Goal: Task Accomplishment & Management: Use online tool/utility

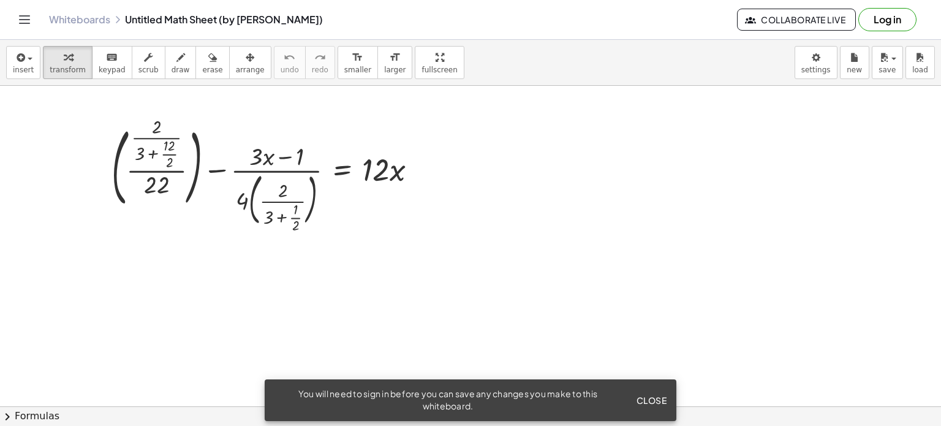
click at [642, 392] on button "Close" at bounding box center [651, 400] width 40 height 22
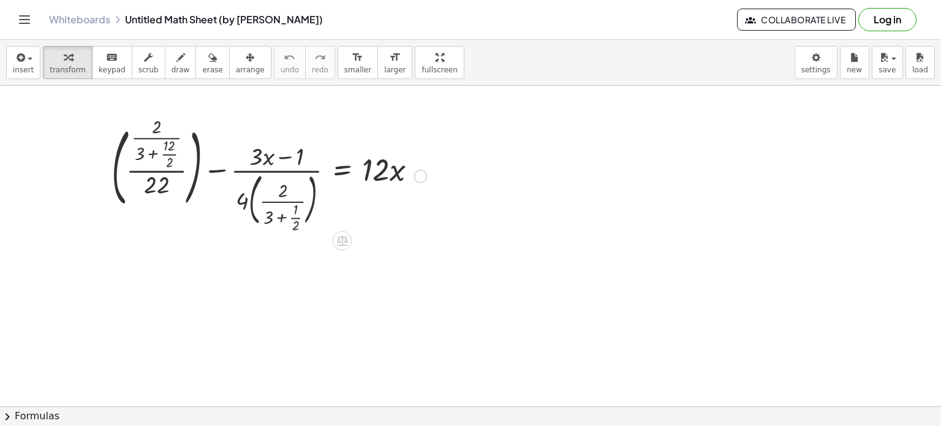
click at [288, 214] on div at bounding box center [268, 175] width 327 height 109
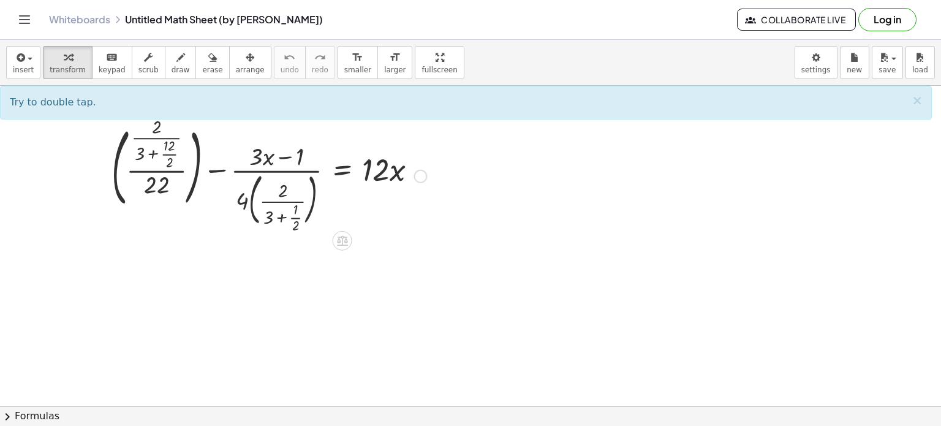
click at [244, 204] on div at bounding box center [268, 175] width 327 height 109
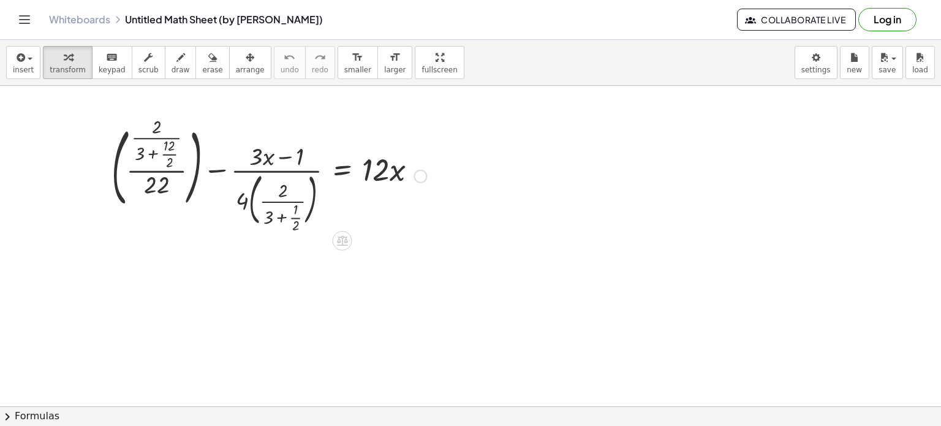
click at [244, 200] on div at bounding box center [268, 175] width 327 height 109
drag, startPoint x: 240, startPoint y: 200, endPoint x: 284, endPoint y: 189, distance: 45.6
click at [284, 189] on div at bounding box center [268, 175] width 327 height 109
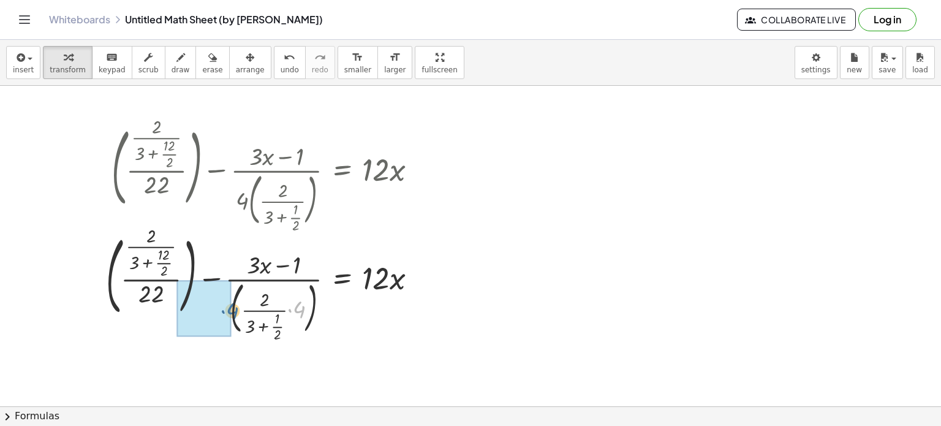
drag, startPoint x: 303, startPoint y: 312, endPoint x: 228, endPoint y: 311, distance: 75.4
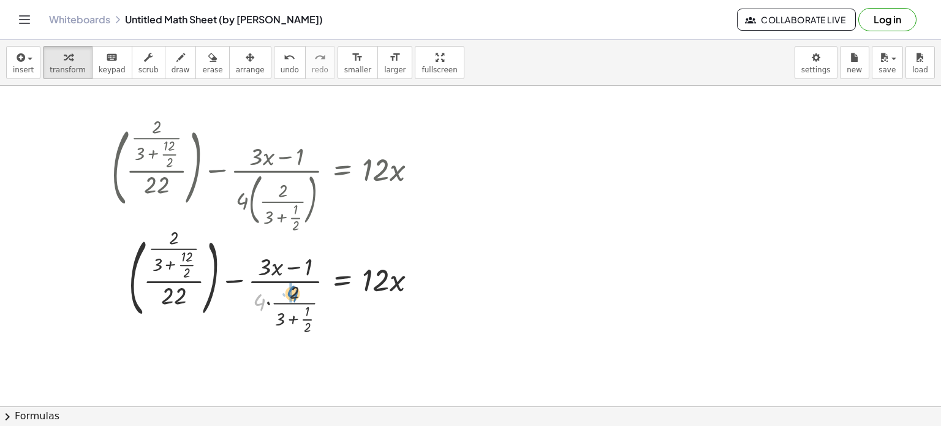
drag, startPoint x: 258, startPoint y: 301, endPoint x: 292, endPoint y: 292, distance: 34.8
click at [292, 292] on div at bounding box center [268, 283] width 327 height 105
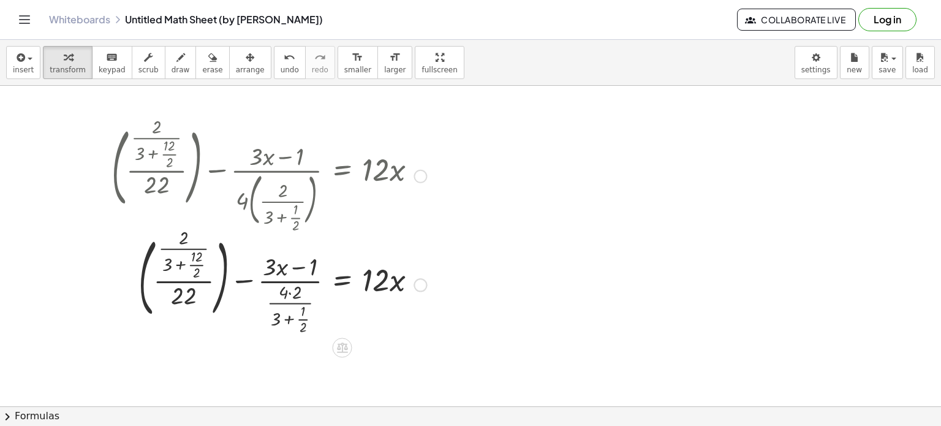
click at [292, 292] on div at bounding box center [268, 283] width 327 height 105
click at [169, 264] on div at bounding box center [268, 283] width 327 height 105
drag, startPoint x: 274, startPoint y: 203, endPoint x: 299, endPoint y: 200, distance: 25.2
click at [299, 200] on div at bounding box center [268, 175] width 327 height 109
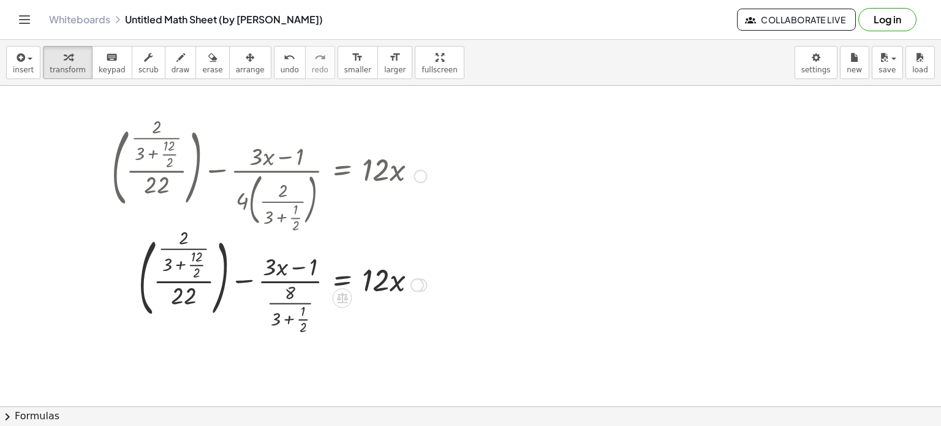
drag, startPoint x: 243, startPoint y: 200, endPoint x: 279, endPoint y: 192, distance: 37.6
click at [279, 192] on div at bounding box center [268, 175] width 327 height 109
click at [240, 205] on div at bounding box center [268, 175] width 327 height 109
click at [243, 204] on div at bounding box center [268, 175] width 327 height 109
click at [196, 264] on div at bounding box center [268, 283] width 327 height 105
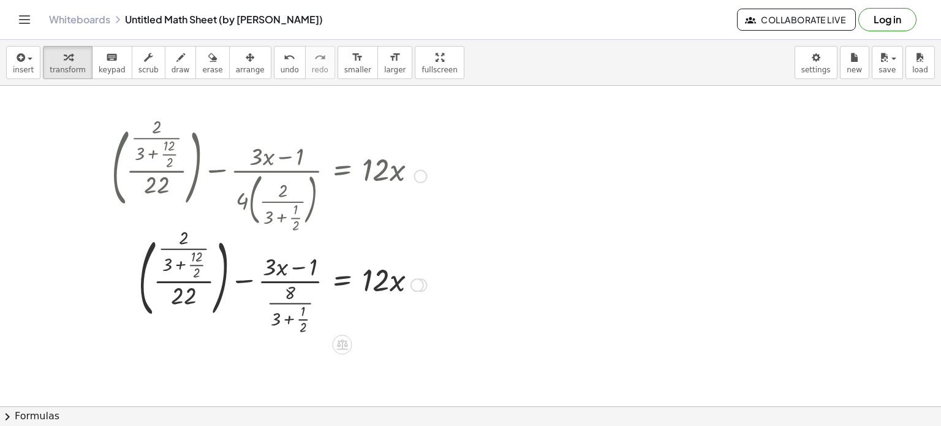
click at [196, 264] on div at bounding box center [268, 283] width 327 height 99
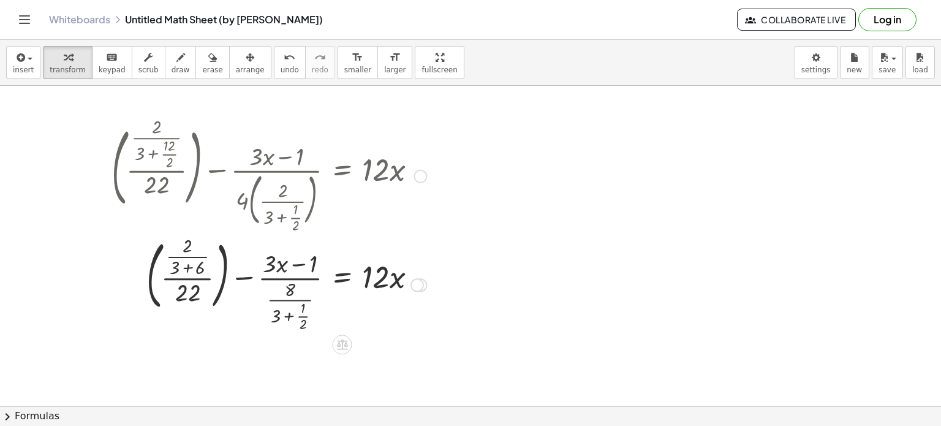
click at [189, 267] on div at bounding box center [268, 283] width 327 height 99
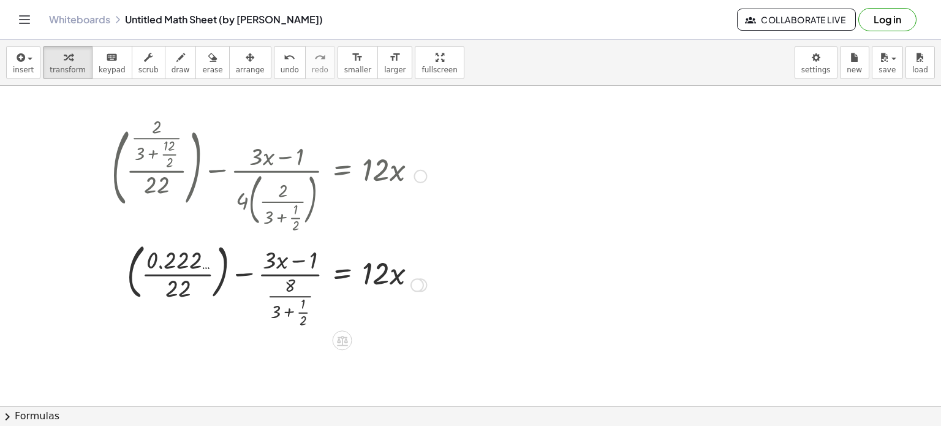
click at [181, 274] on div at bounding box center [268, 283] width 327 height 91
click at [181, 274] on div at bounding box center [268, 283] width 327 height 87
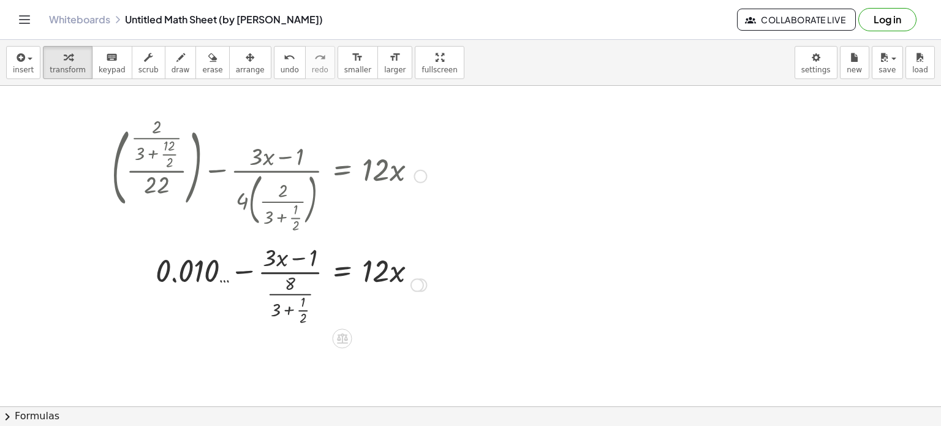
click at [291, 309] on div at bounding box center [268, 283] width 327 height 87
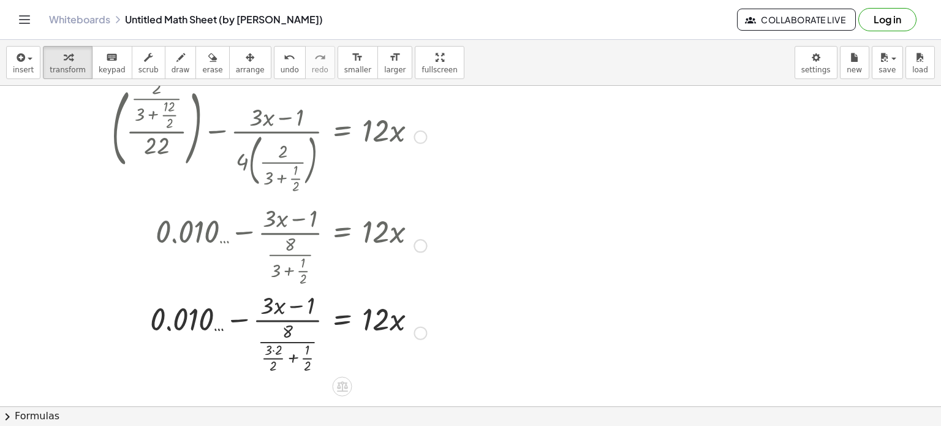
scroll to position [69, 0]
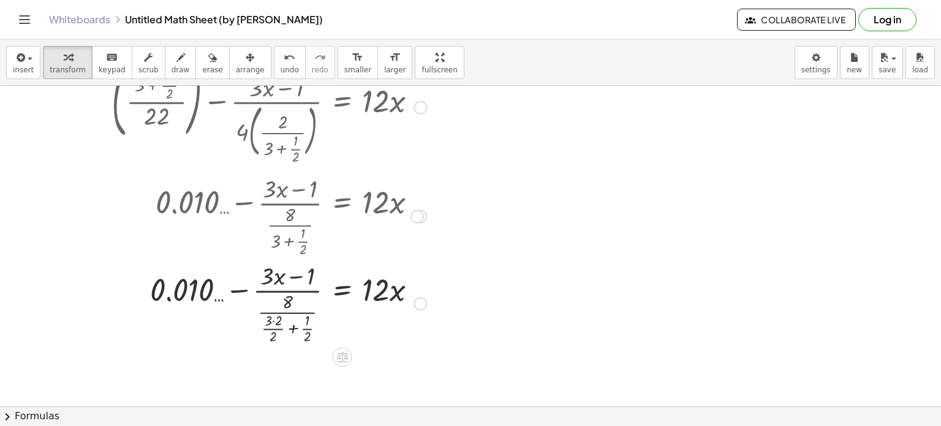
click at [289, 330] on div at bounding box center [268, 302] width 327 height 87
click at [289, 320] on div at bounding box center [268, 302] width 327 height 87
click at [289, 322] on div at bounding box center [268, 302] width 327 height 87
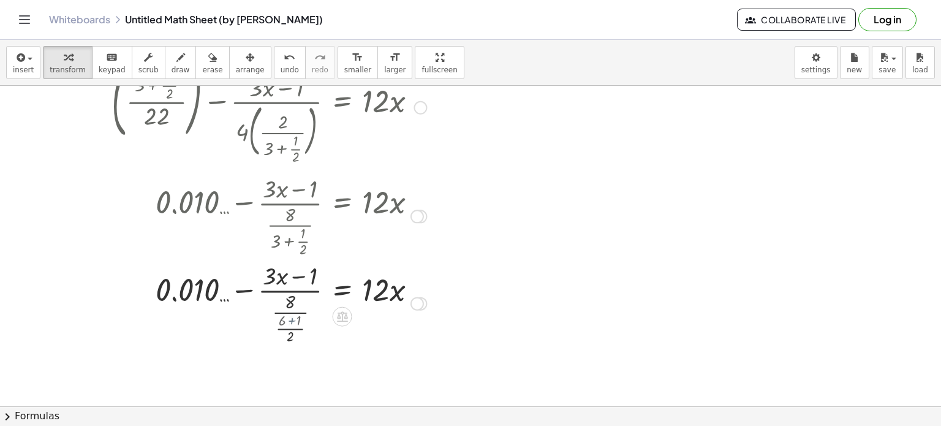
click at [289, 322] on div at bounding box center [268, 302] width 327 height 87
click at [289, 330] on div at bounding box center [268, 302] width 327 height 87
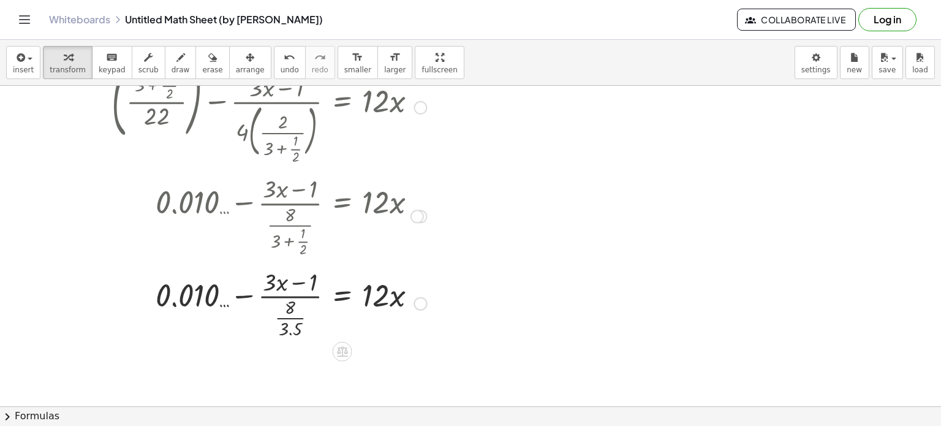
click at [289, 313] on div at bounding box center [268, 302] width 327 height 76
click at [289, 313] on div at bounding box center [268, 301] width 327 height 61
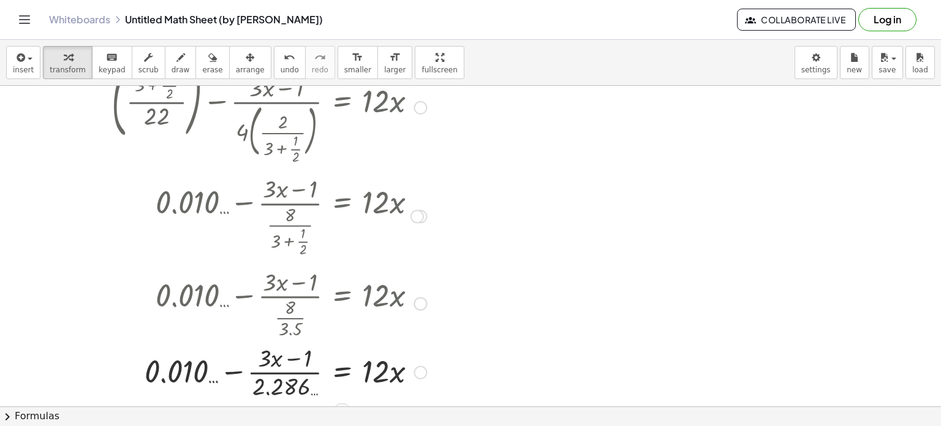
scroll to position [140, 0]
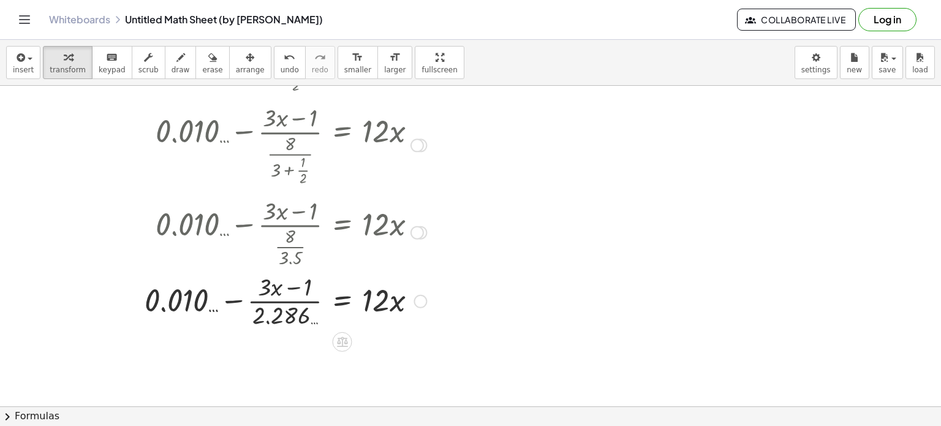
click at [234, 306] on div at bounding box center [268, 300] width 327 height 61
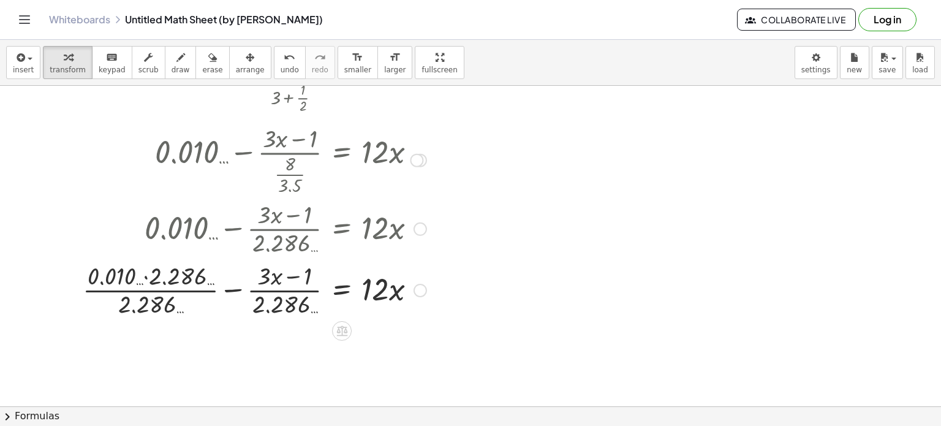
scroll to position [211, 0]
click at [291, 175] on div at bounding box center [255, 160] width 356 height 76
drag, startPoint x: 290, startPoint y: 154, endPoint x: 556, endPoint y: 180, distance: 267.8
click at [556, 180] on div "+ ( · · 2 · ( + 3 + · 12 · 2 ) · 22 ) − · ( + · 3 · x − 1 ) · 4 · ( · 2 · ( + 3…" at bounding box center [470, 236] width 941 height 722
click at [281, 143] on div at bounding box center [255, 160] width 356 height 76
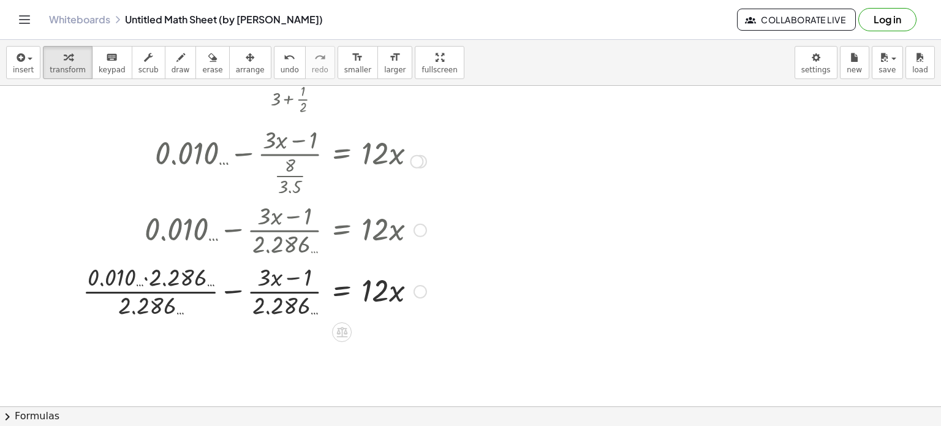
click at [281, 143] on div at bounding box center [255, 160] width 356 height 76
click at [287, 173] on div at bounding box center [255, 160] width 356 height 76
click at [288, 179] on div at bounding box center [255, 160] width 356 height 76
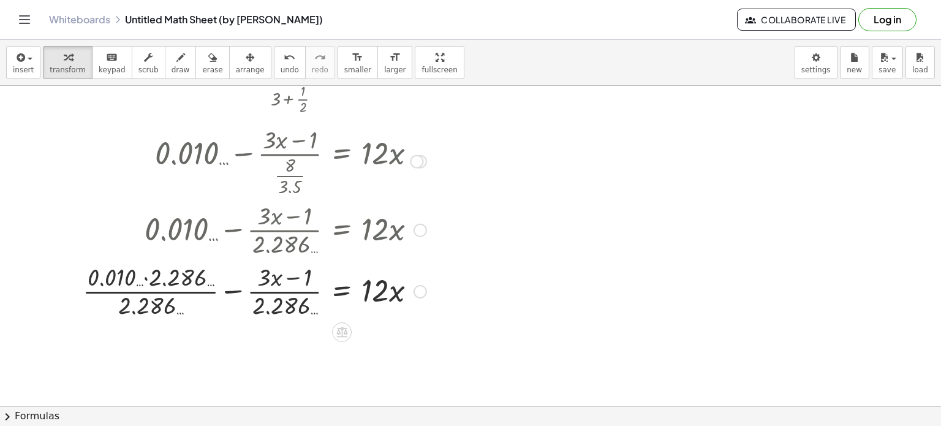
click at [227, 292] on div at bounding box center [255, 290] width 356 height 61
click at [227, 292] on div at bounding box center [257, 290] width 351 height 65
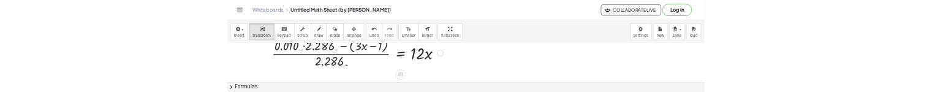
scroll to position [452, 0]
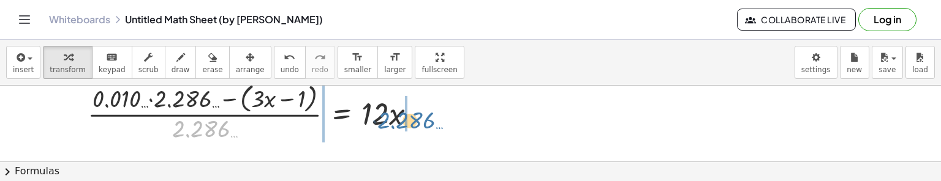
drag, startPoint x: 203, startPoint y: 124, endPoint x: 409, endPoint y: 115, distance: 206.1
click at [409, 115] on div at bounding box center [255, 112] width 356 height 65
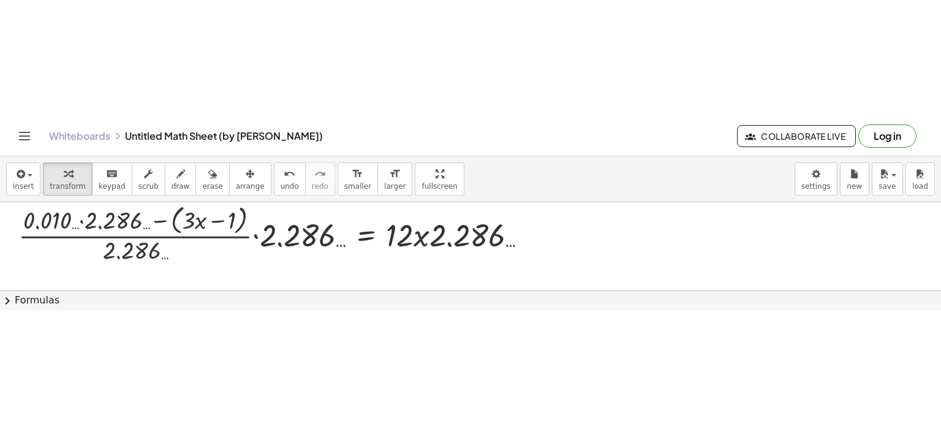
scroll to position [441, 0]
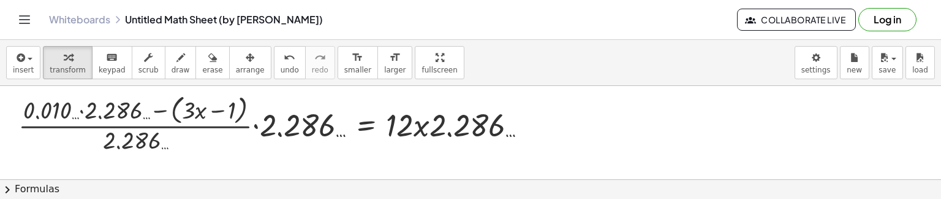
click at [26, 14] on icon "Toggle navigation" at bounding box center [24, 19] width 15 height 15
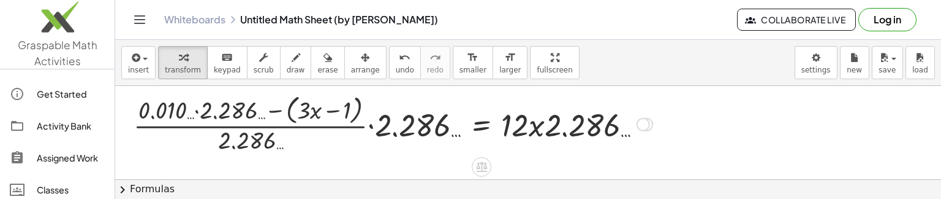
click at [547, 128] on div at bounding box center [392, 123] width 531 height 65
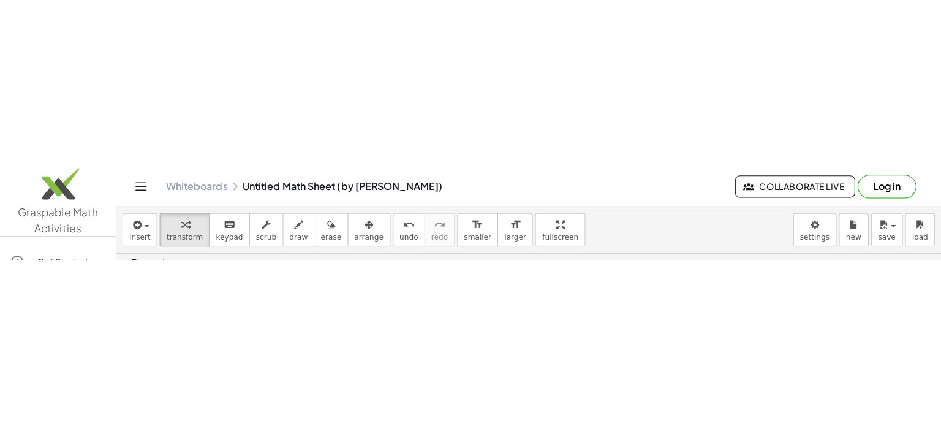
scroll to position [321, 0]
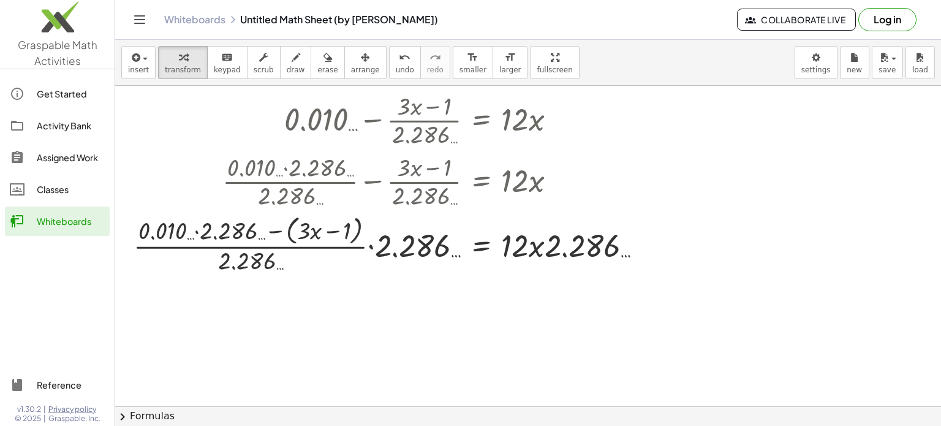
drag, startPoint x: 544, startPoint y: 151, endPoint x: 503, endPoint y: 284, distance: 138.6
click at [503, 284] on div at bounding box center [528, 85] width 826 height 641
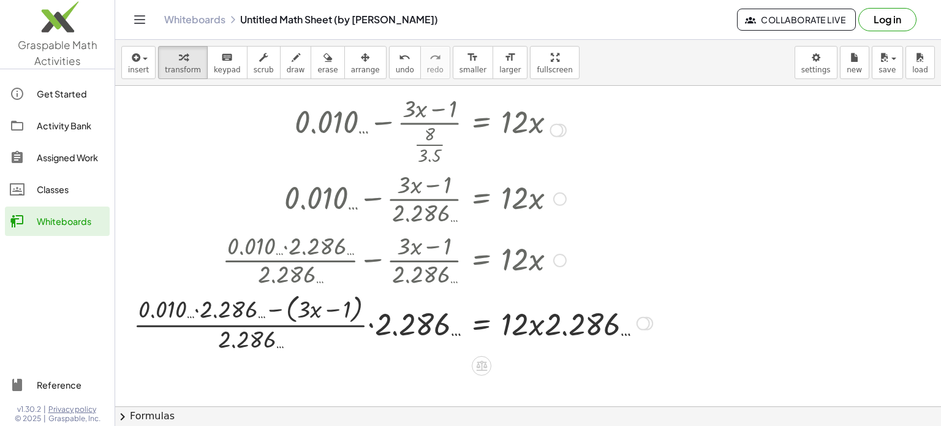
scroll to position [0, 0]
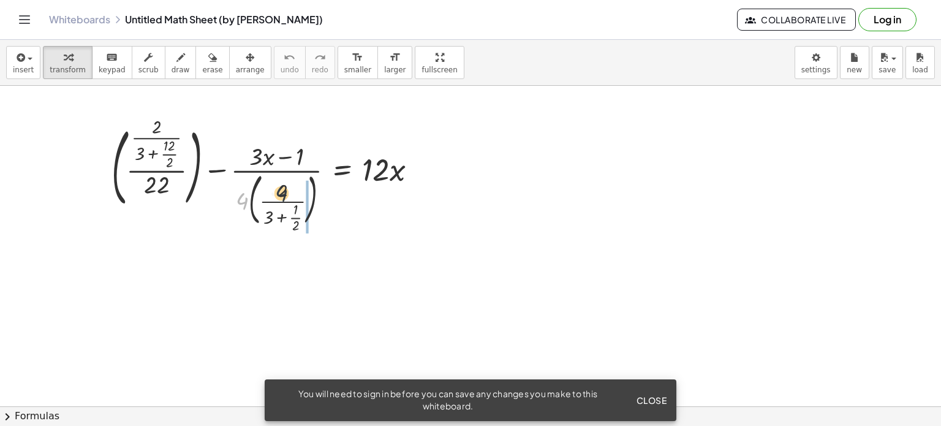
drag, startPoint x: 243, startPoint y: 197, endPoint x: 286, endPoint y: 189, distance: 43.0
click at [286, 189] on div at bounding box center [268, 175] width 327 height 109
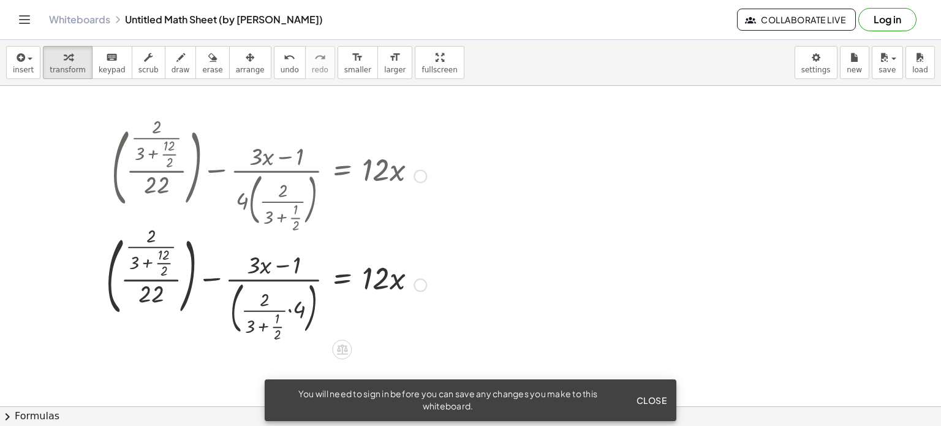
scroll to position [34, 0]
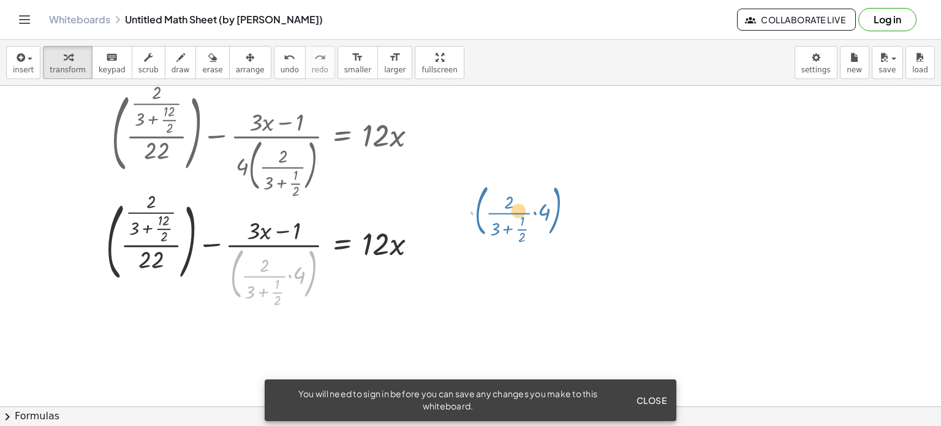
drag, startPoint x: 240, startPoint y: 273, endPoint x: 485, endPoint y: 210, distance: 253.2
click at [485, 210] on div "+ ( · · 2 · ( + 3 + · 12 · 2 ) · 22 ) − · ( + · 3 · x − 1 ) · 4 · ( · 2 · ( + 3…" at bounding box center [470, 412] width 941 height 722
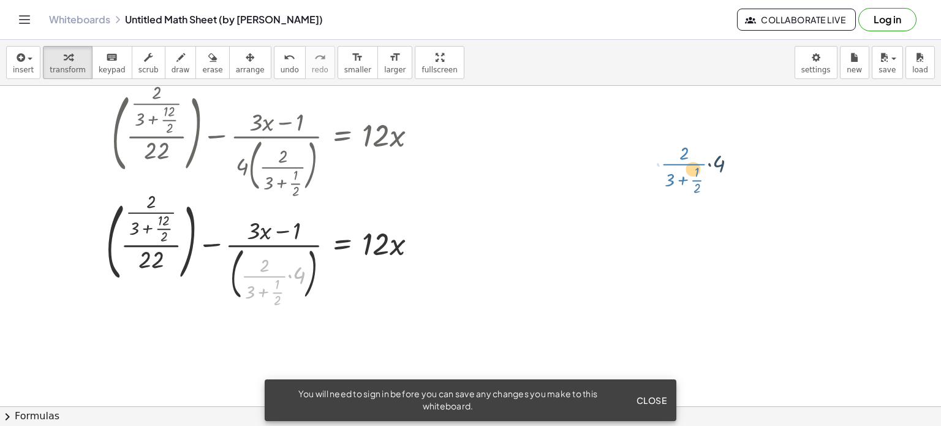
drag, startPoint x: 261, startPoint y: 276, endPoint x: 681, endPoint y: 164, distance: 434.5
click at [681, 164] on div "+ ( · · 2 · ( + 3 + · 12 · 2 ) · 22 ) − · ( + · 3 · x − 1 ) · 4 · ( · 2 · ( + 3…" at bounding box center [470, 412] width 941 height 722
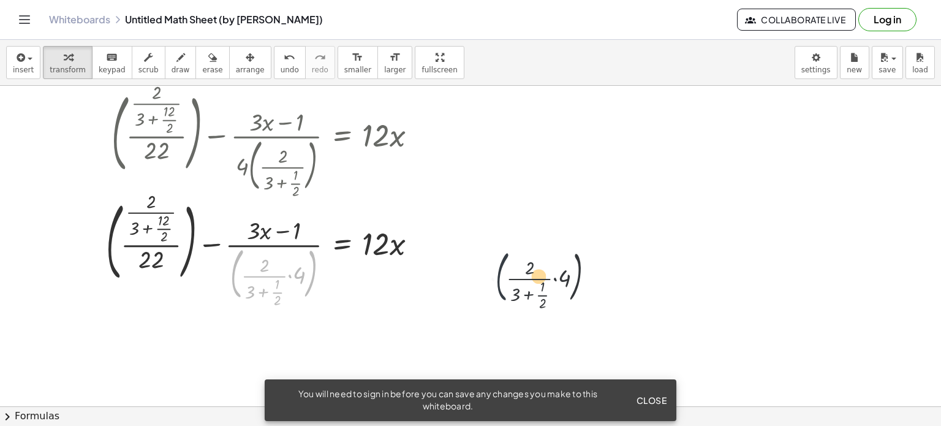
drag, startPoint x: 233, startPoint y: 268, endPoint x: 688, endPoint y: 96, distance: 487.0
click at [688, 96] on div "+ ( · · 2 · ( + 3 + · 12 · 2 ) · 22 ) − · ( + · 3 · x − 1 ) · 4 · ( · 2 · ( + 3…" at bounding box center [470, 412] width 941 height 722
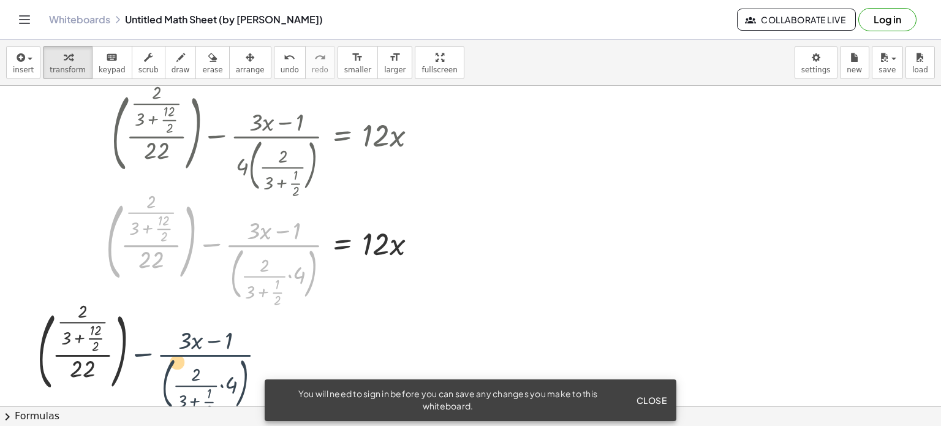
drag, startPoint x: 265, startPoint y: 242, endPoint x: 123, endPoint y: 352, distance: 180.4
click at [123, 352] on div "+ ( · · 2 · ( + 3 + · 12 · 2 ) · 22 ) − · ( + · 3 · x − 1 ) · 4 · ( · 2 · ( + 3…" at bounding box center [470, 412] width 941 height 722
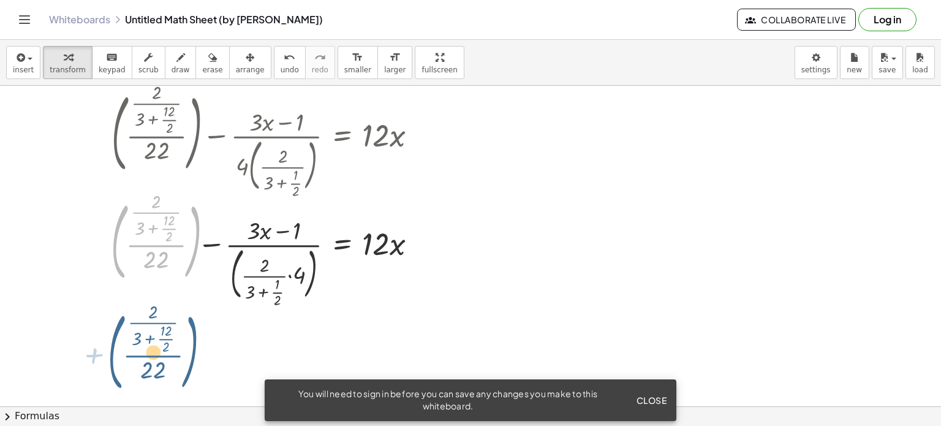
drag, startPoint x: 152, startPoint y: 244, endPoint x: 149, endPoint y: 355, distance: 110.3
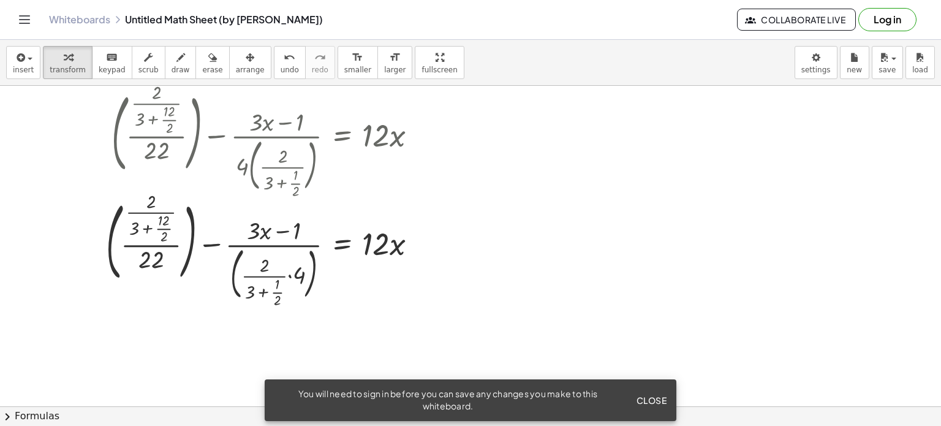
click at [280, 18] on div "Whiteboards Untitled Math Sheet (by Vasily Naumenko)" at bounding box center [393, 19] width 688 height 12
drag, startPoint x: 221, startPoint y: 24, endPoint x: 328, endPoint y: 21, distance: 107.9
click at [328, 21] on div "Whiteboards Untitled Math Sheet (by Vasily Naumenko)" at bounding box center [393, 19] width 688 height 12
click at [30, 26] on icon "Toggle navigation" at bounding box center [24, 19] width 15 height 15
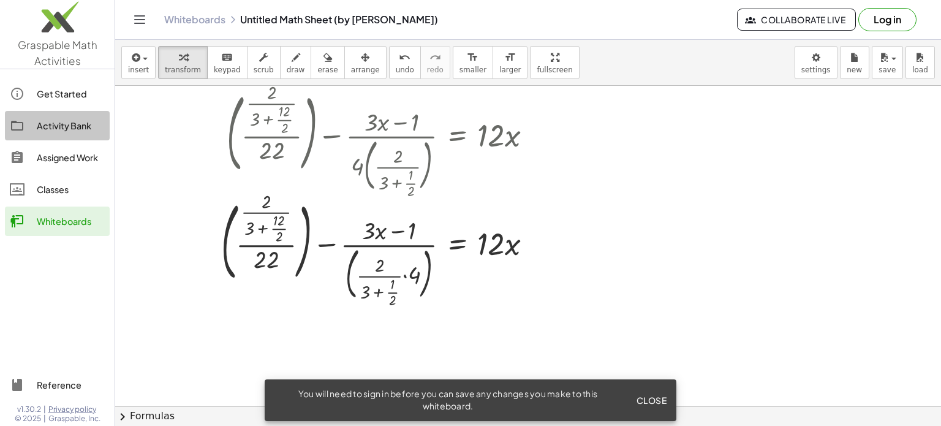
click at [58, 134] on link "Activity Bank" at bounding box center [57, 125] width 105 height 29
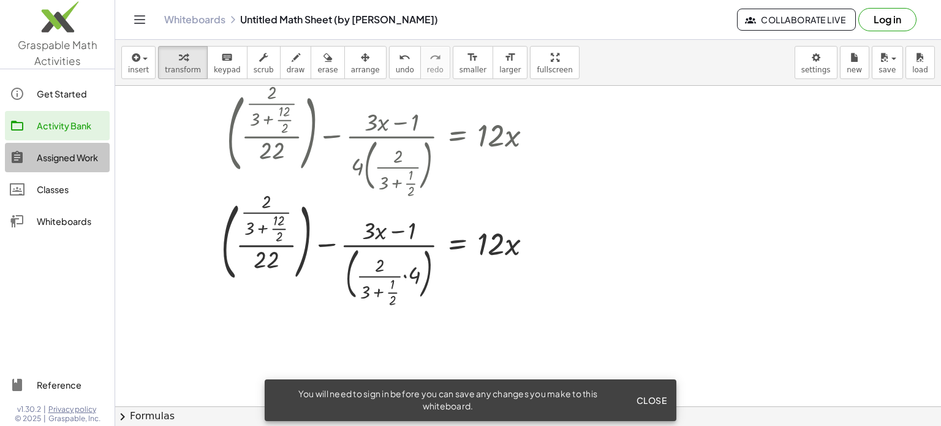
click at [64, 164] on div "Assigned Work" at bounding box center [71, 157] width 68 height 15
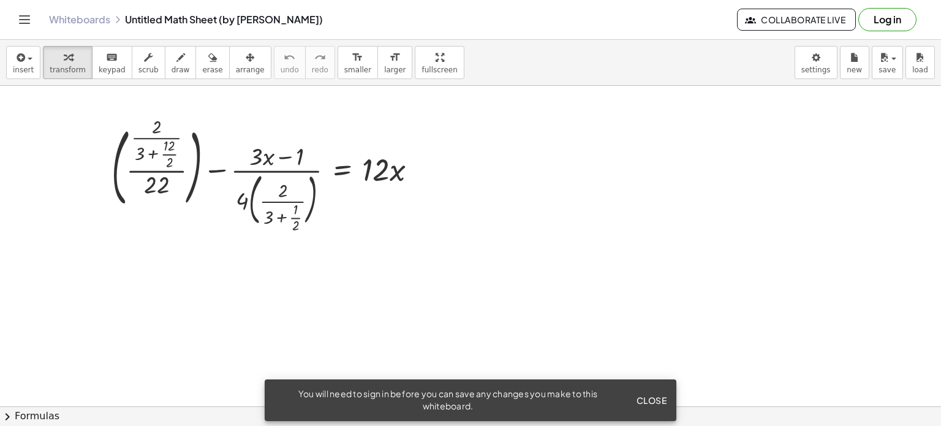
click at [20, 29] on div "Whiteboards Untitled Math Sheet (by Vasily Naumenko) Collaborate Live Log in" at bounding box center [471, 19] width 912 height 39
click at [20, 23] on icon "Toggle navigation" at bounding box center [25, 19] width 10 height 7
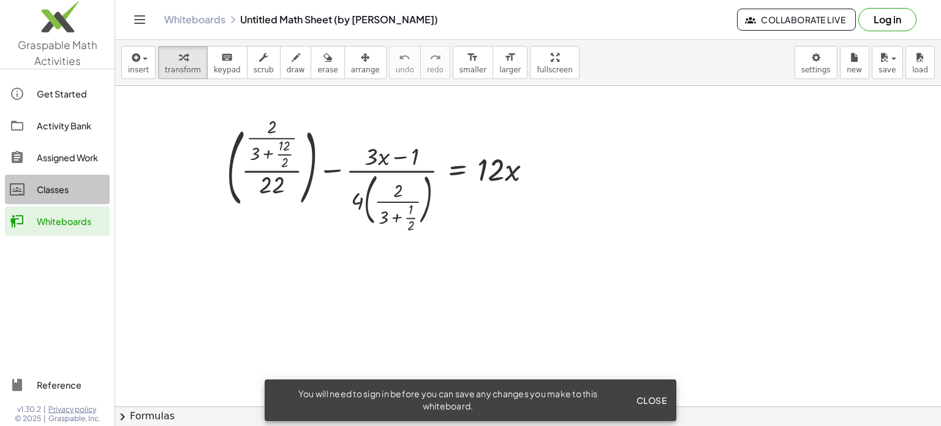
click at [62, 194] on div "Classes" at bounding box center [71, 189] width 68 height 15
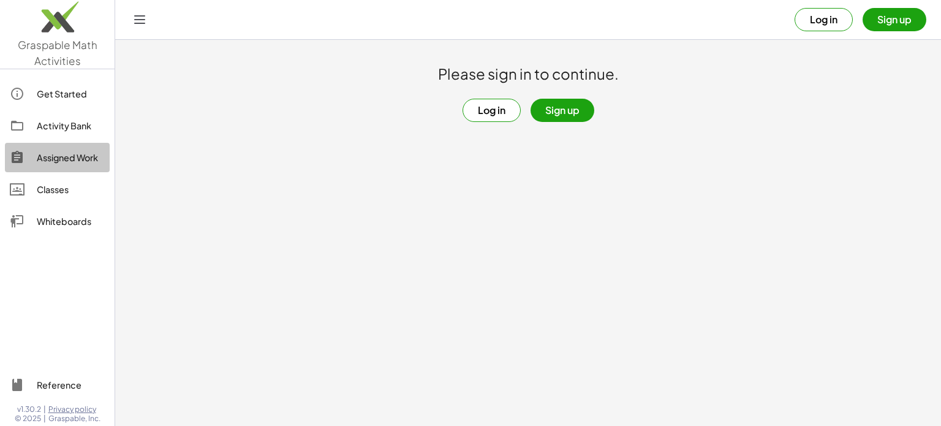
click at [63, 153] on div "Assigned Work" at bounding box center [71, 157] width 68 height 15
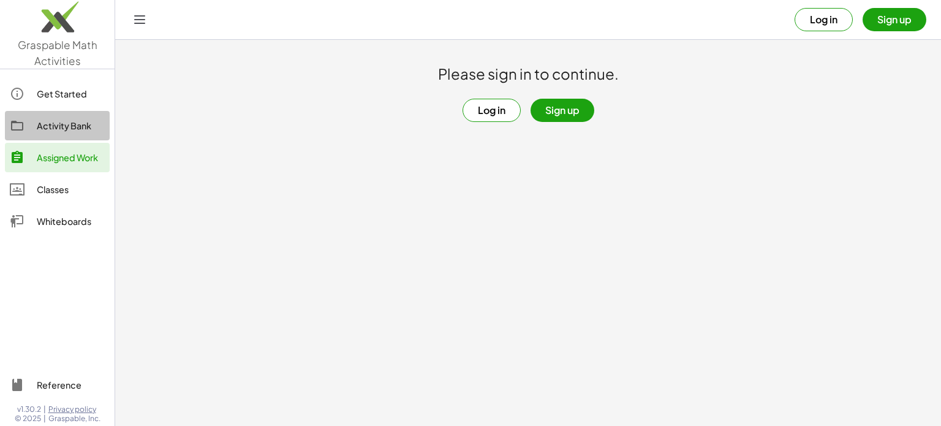
click at [67, 121] on div "Activity Bank" at bounding box center [71, 125] width 68 height 15
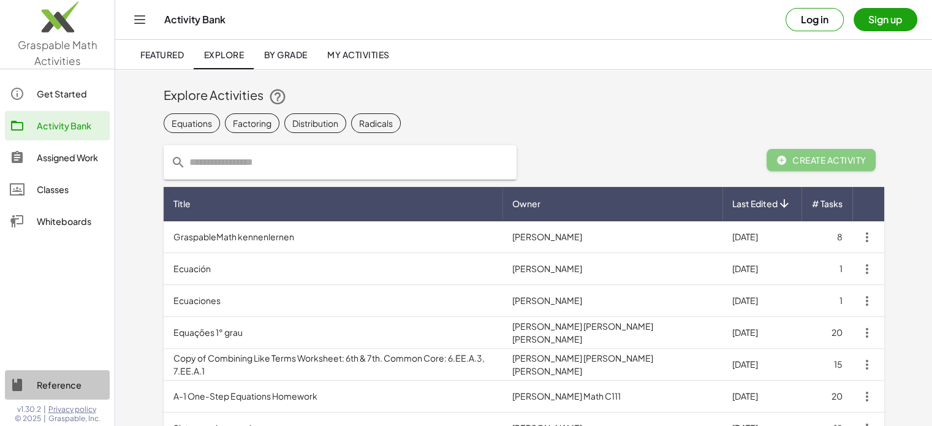
click at [51, 384] on div "Reference" at bounding box center [71, 384] width 68 height 15
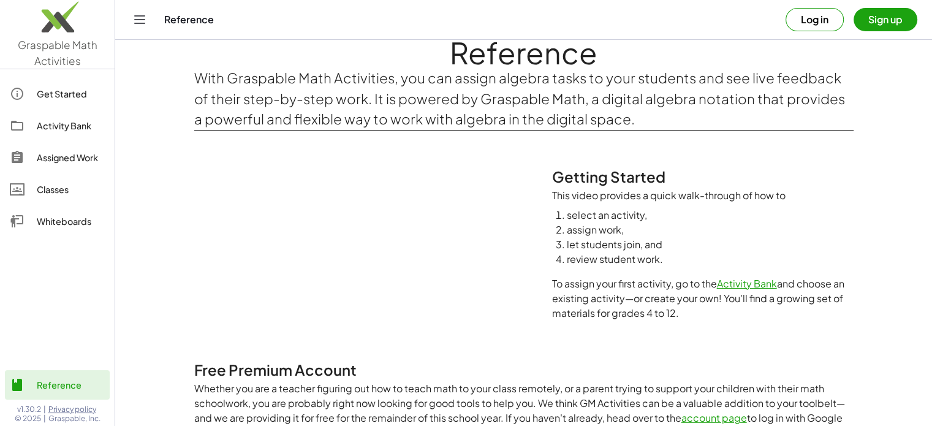
scroll to position [30, 0]
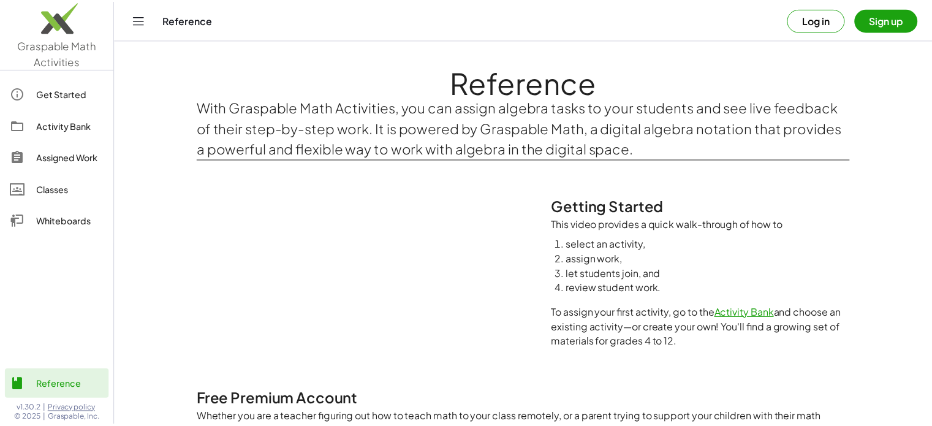
scroll to position [30, 0]
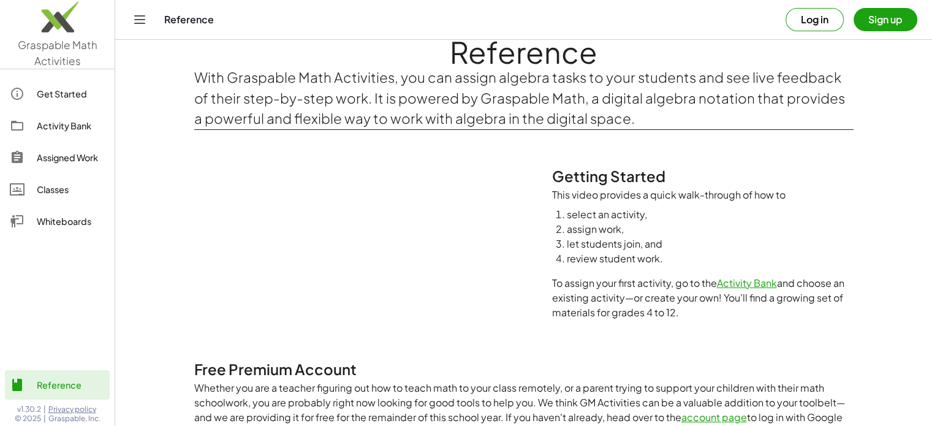
scroll to position [30, 0]
click at [65, 91] on div "Get Started" at bounding box center [71, 93] width 68 height 15
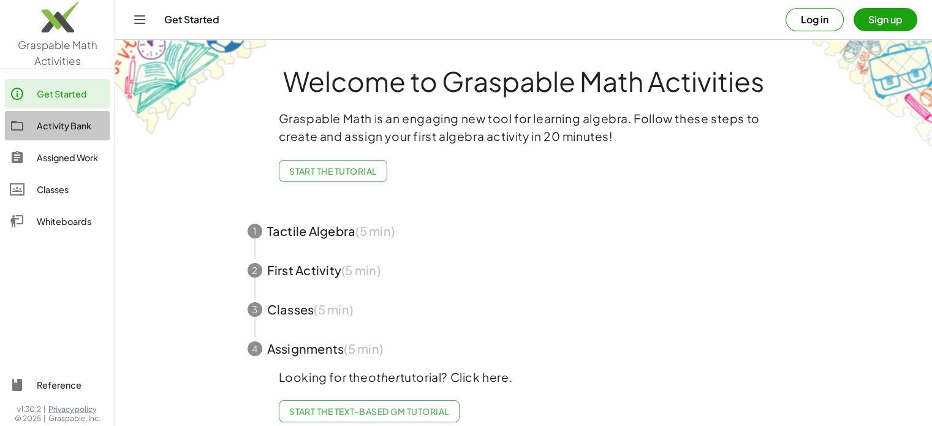
click at [50, 119] on div "Activity Bank" at bounding box center [71, 125] width 68 height 15
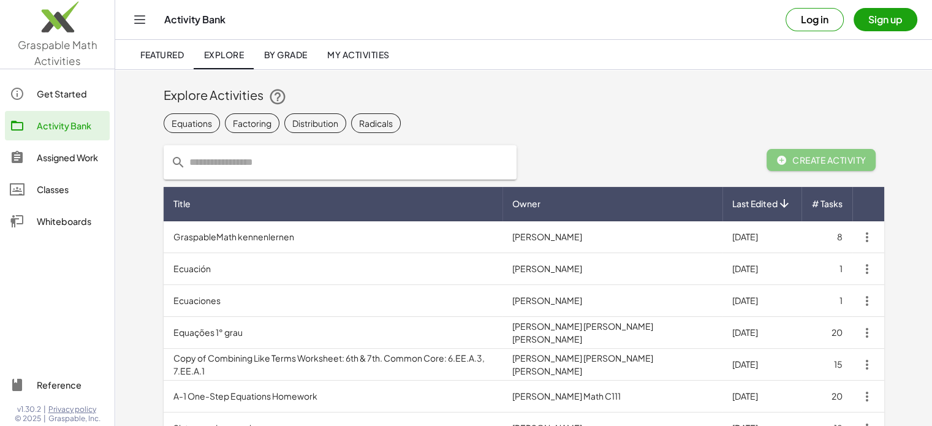
click at [36, 156] on div at bounding box center [23, 157] width 27 height 15
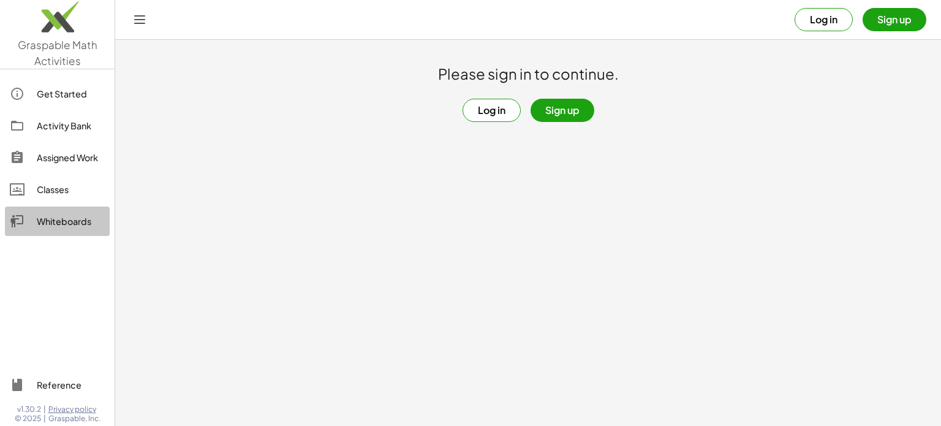
click at [34, 228] on div at bounding box center [23, 221] width 27 height 15
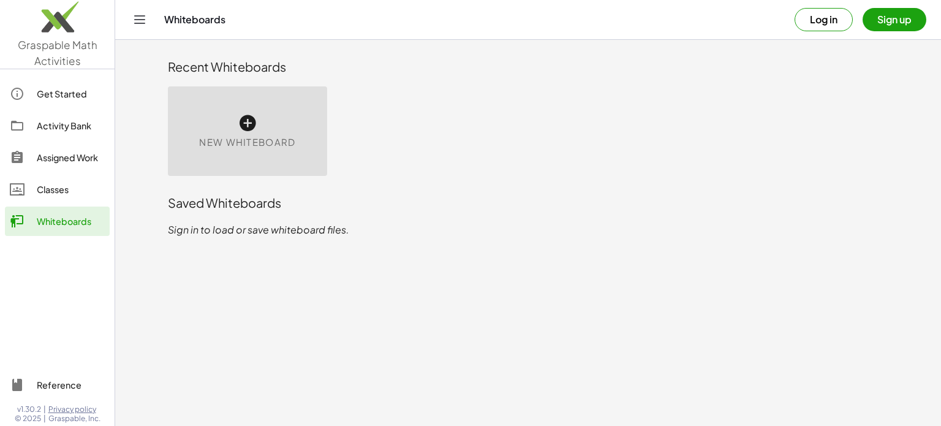
click at [243, 128] on icon at bounding box center [248, 123] width 20 height 20
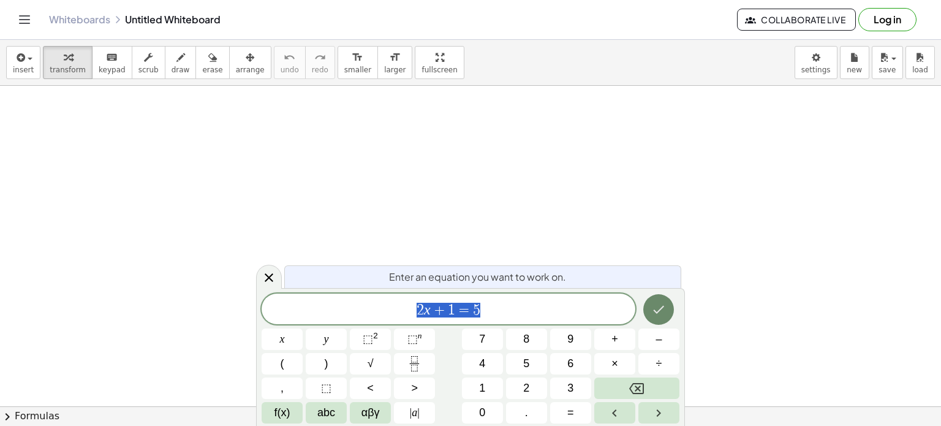
click at [661, 303] on icon "Done" at bounding box center [658, 309] width 15 height 15
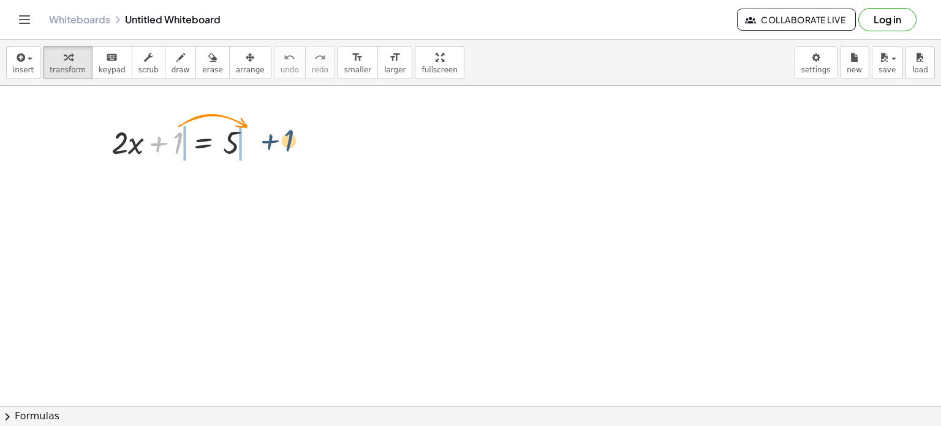
drag, startPoint x: 181, startPoint y: 142, endPoint x: 297, endPoint y: 142, distance: 115.2
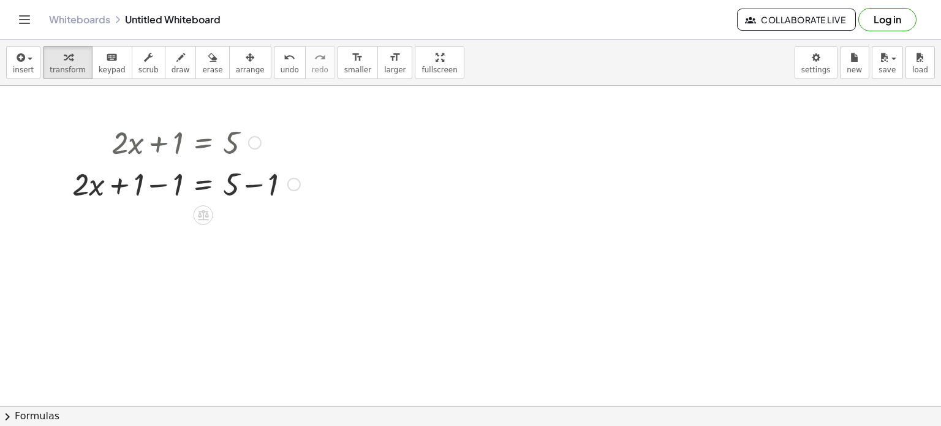
click at [168, 182] on div at bounding box center [186, 183] width 240 height 42
click at [252, 225] on div at bounding box center [186, 225] width 240 height 42
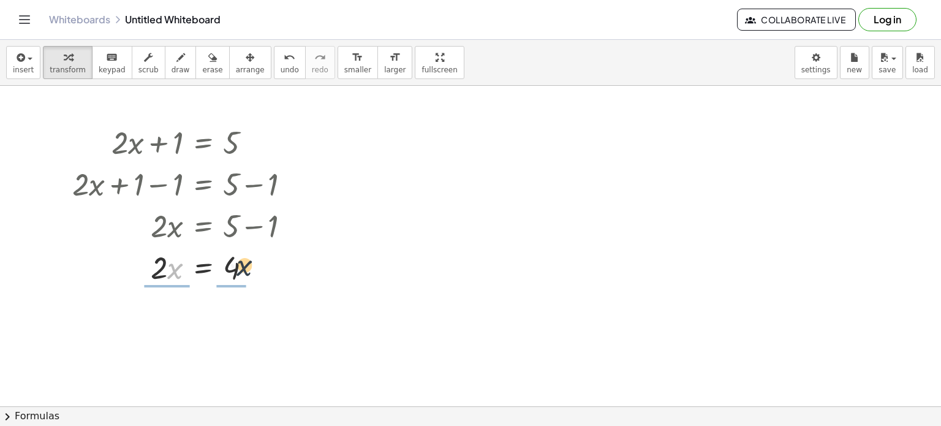
drag, startPoint x: 172, startPoint y: 267, endPoint x: 243, endPoint y: 263, distance: 71.1
click at [243, 263] on div at bounding box center [186, 267] width 240 height 42
drag, startPoint x: 223, startPoint y: 293, endPoint x: 257, endPoint y: 295, distance: 34.4
click at [252, 289] on div at bounding box center [186, 317] width 240 height 61
click at [166, 316] on div at bounding box center [186, 317] width 240 height 61
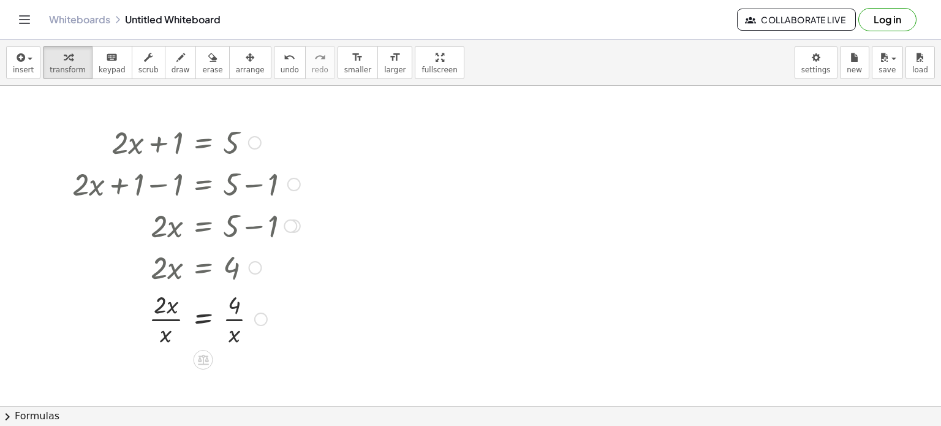
click at [169, 306] on div at bounding box center [186, 317] width 240 height 61
drag, startPoint x: 164, startPoint y: 339, endPoint x: 169, endPoint y: 318, distance: 21.9
drag, startPoint x: 200, startPoint y: 329, endPoint x: 176, endPoint y: 320, distance: 25.4
click at [176, 320] on div at bounding box center [186, 317] width 240 height 61
drag, startPoint x: 235, startPoint y: 336, endPoint x: 255, endPoint y: 324, distance: 23.3
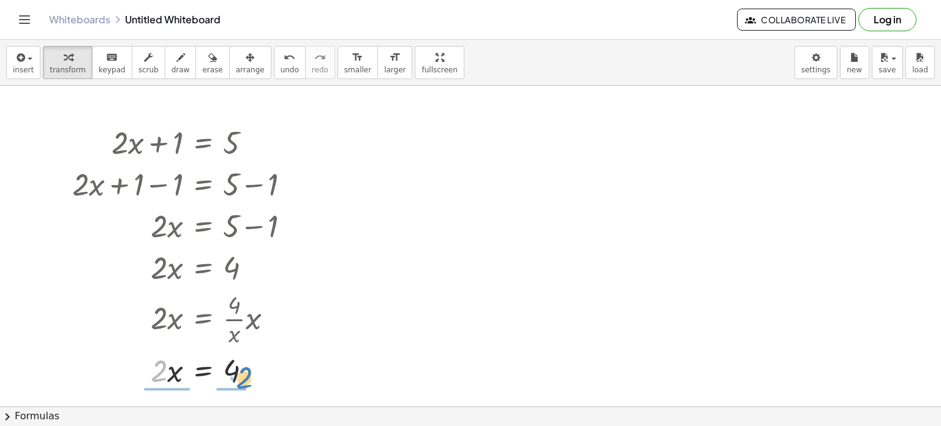
drag, startPoint x: 160, startPoint y: 372, endPoint x: 245, endPoint y: 379, distance: 85.5
click at [245, 379] on div at bounding box center [186, 370] width 240 height 42
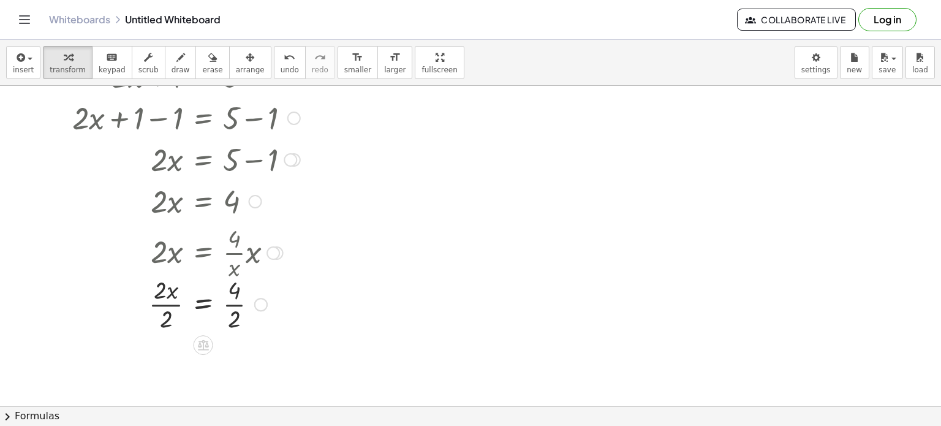
scroll to position [66, 0]
drag, startPoint x: 164, startPoint y: 318, endPoint x: 160, endPoint y: 303, distance: 15.2
drag, startPoint x: 237, startPoint y: 377, endPoint x: 239, endPoint y: 357, distance: 20.3
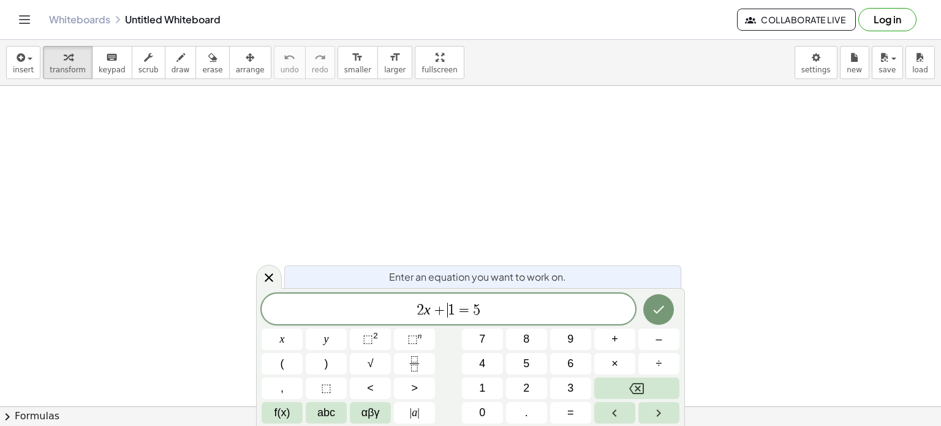
click at [449, 320] on div "2 x + ​ 1 = 5" at bounding box center [449, 309] width 374 height 31
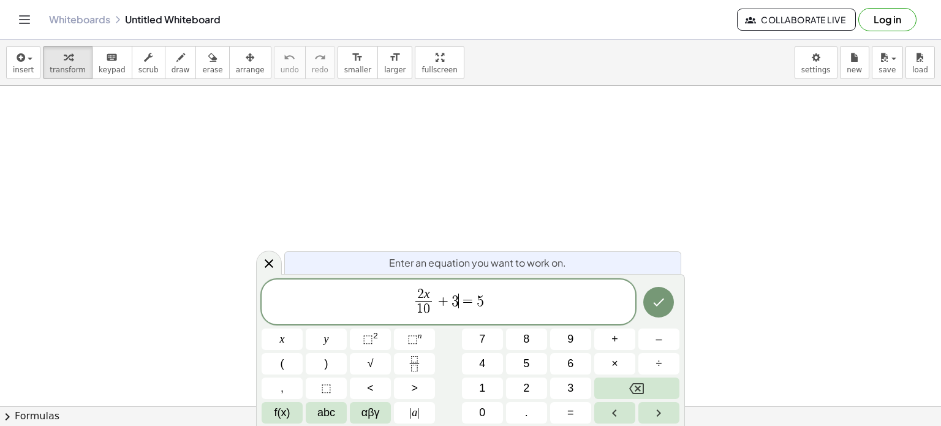
click at [459, 305] on span "=" at bounding box center [468, 301] width 18 height 15
click at [424, 303] on span "0" at bounding box center [423, 308] width 7 height 13
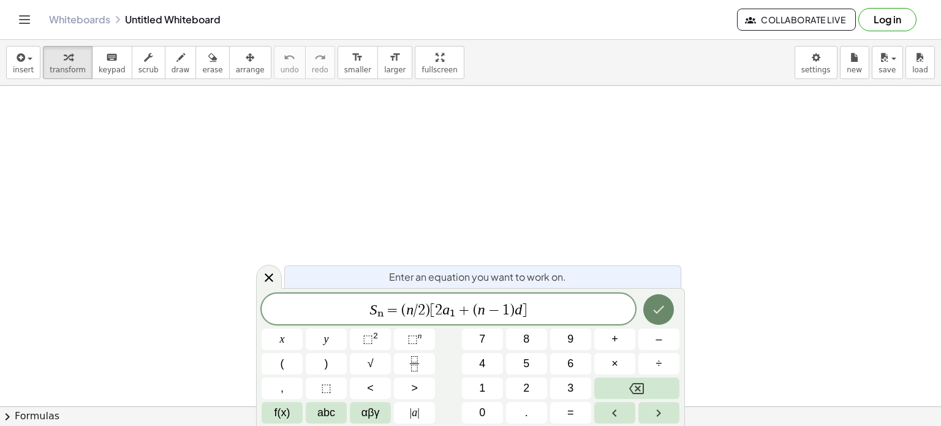
click at [664, 308] on icon "Done" at bounding box center [658, 309] width 15 height 15
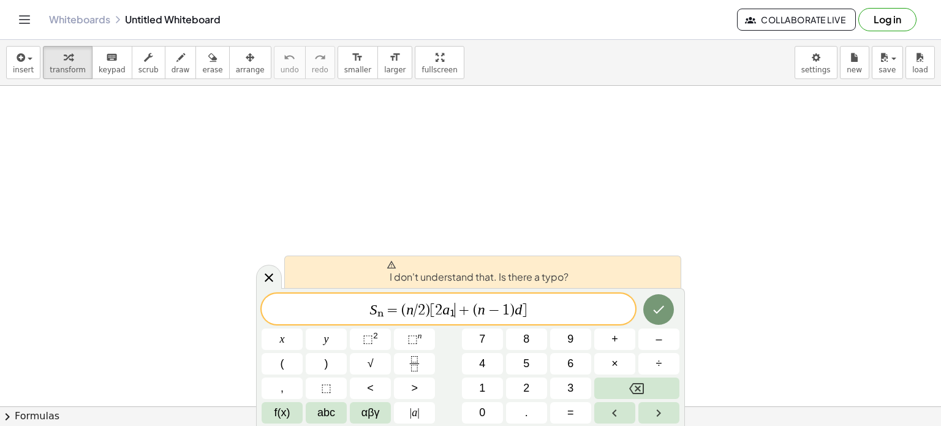
click at [462, 309] on span "+" at bounding box center [464, 310] width 18 height 15
click at [483, 310] on var "n" at bounding box center [481, 309] width 7 height 16
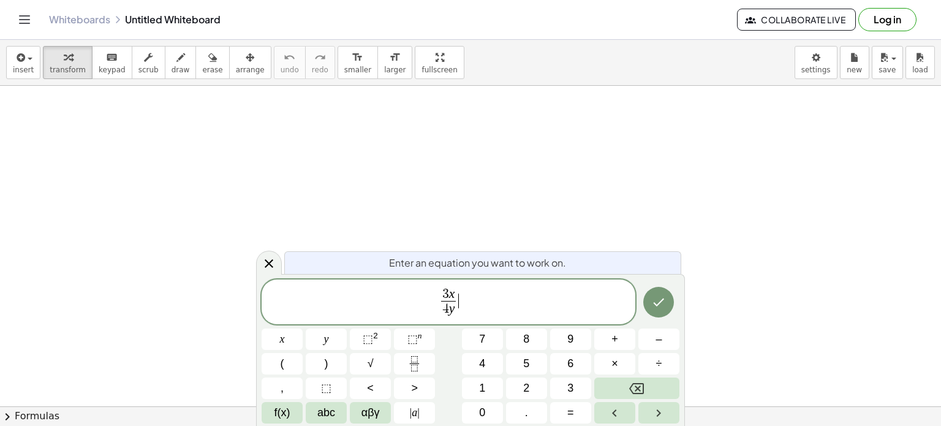
click at [485, 305] on span "3 x 4 y ​ ​" at bounding box center [449, 303] width 374 height 32
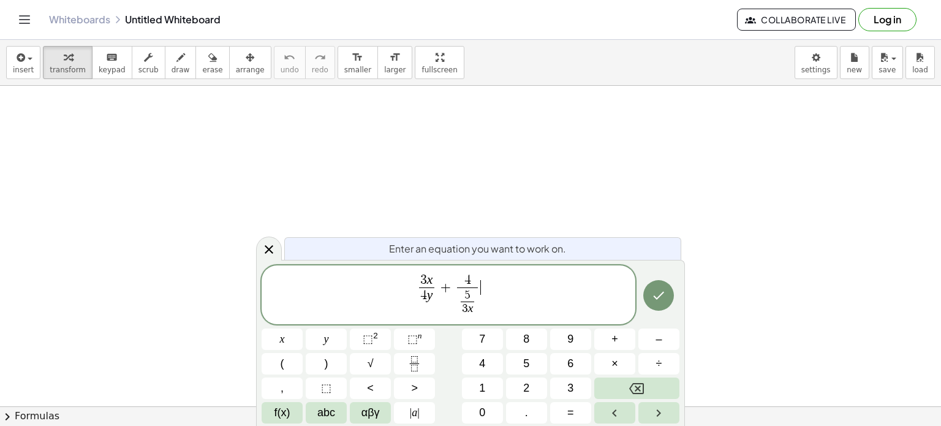
click at [490, 292] on span "3 x 4 y ​ + 4 5 3 x ​ ​ ​" at bounding box center [449, 296] width 374 height 46
click at [658, 297] on icon "Done" at bounding box center [658, 295] width 15 height 15
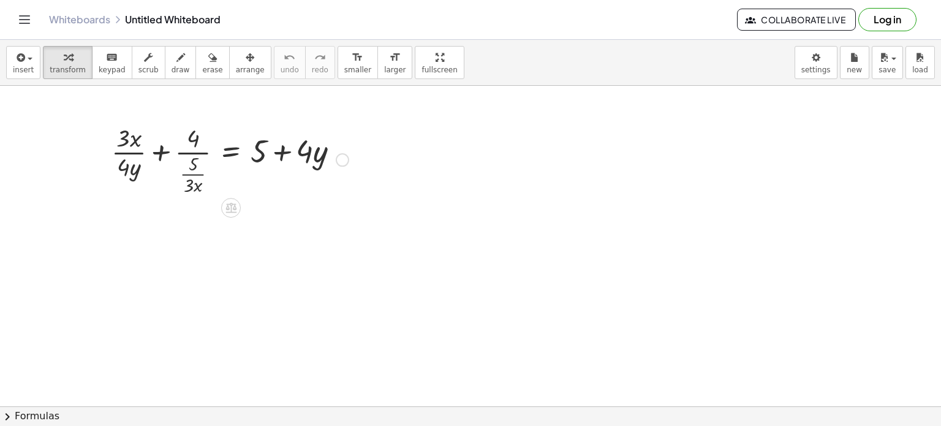
click at [157, 155] on div at bounding box center [229, 159] width 249 height 76
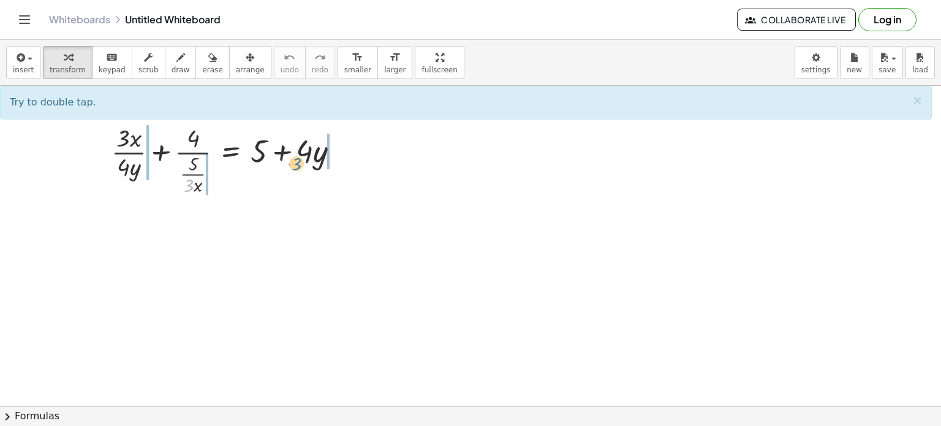
drag, startPoint x: 192, startPoint y: 186, endPoint x: 300, endPoint y: 164, distance: 110.0
click at [300, 164] on div at bounding box center [229, 159] width 249 height 76
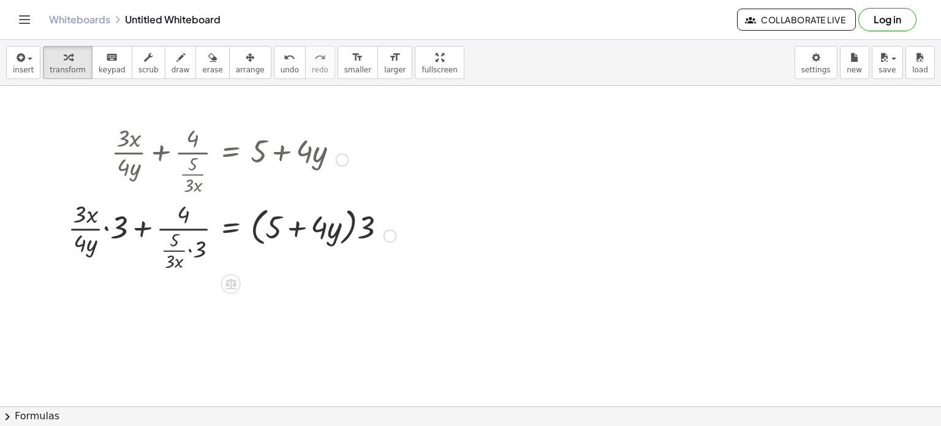
click at [343, 159] on div at bounding box center [342, 159] width 13 height 13
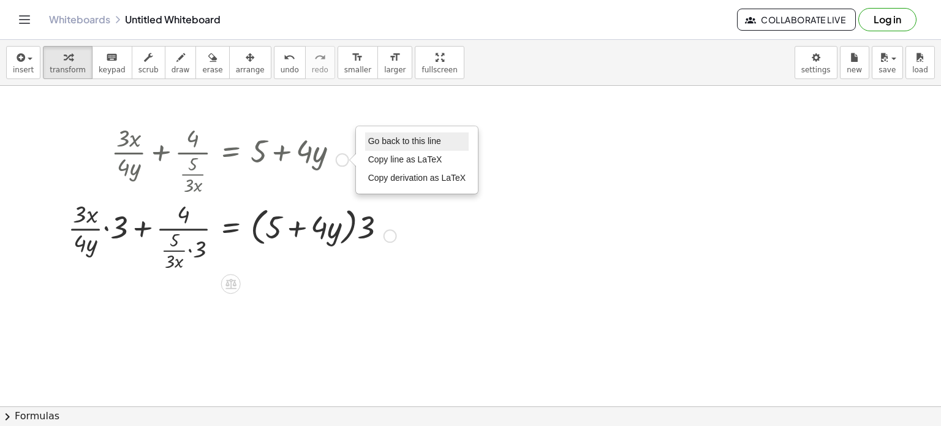
click at [387, 137] on span "Go back to this line" at bounding box center [404, 141] width 73 height 10
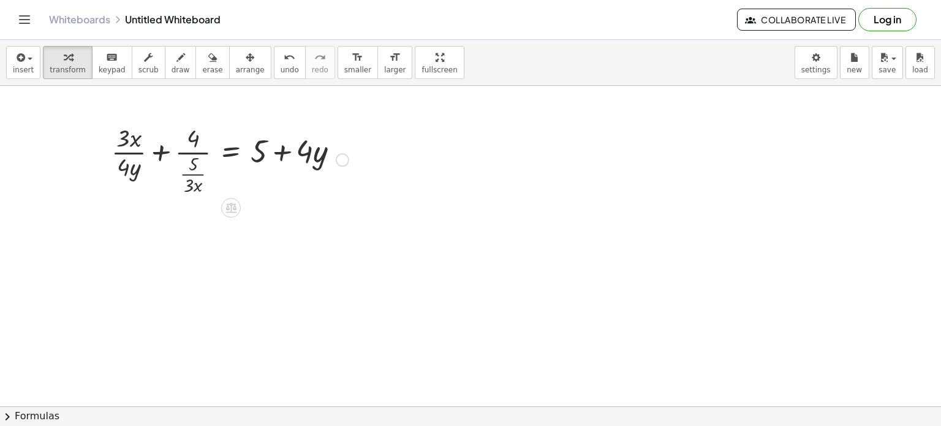
click at [190, 173] on div at bounding box center [229, 159] width 249 height 76
drag, startPoint x: 190, startPoint y: 173, endPoint x: 253, endPoint y: 159, distance: 64.8
click at [253, 159] on div at bounding box center [229, 159] width 249 height 76
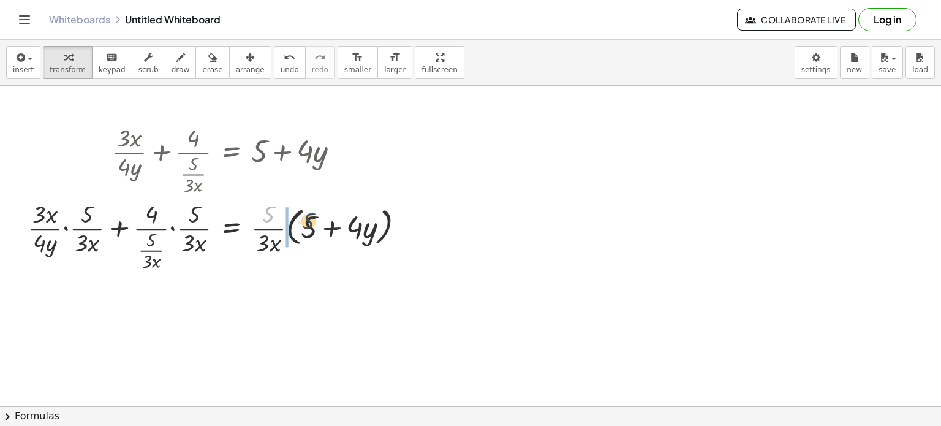
drag, startPoint x: 268, startPoint y: 213, endPoint x: 308, endPoint y: 220, distance: 41.0
click at [308, 220] on div at bounding box center [220, 235] width 399 height 76
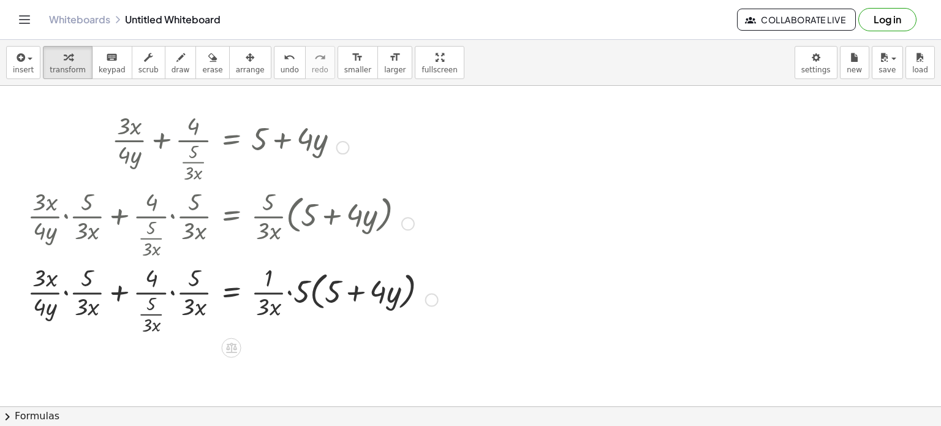
scroll to position [12, 0]
drag, startPoint x: 299, startPoint y: 291, endPoint x: 333, endPoint y: 291, distance: 33.7
click at [333, 291] on div at bounding box center [232, 298] width 423 height 76
click at [324, 292] on div at bounding box center [244, 298] width 446 height 76
click at [392, 292] on div at bounding box center [240, 298] width 439 height 76
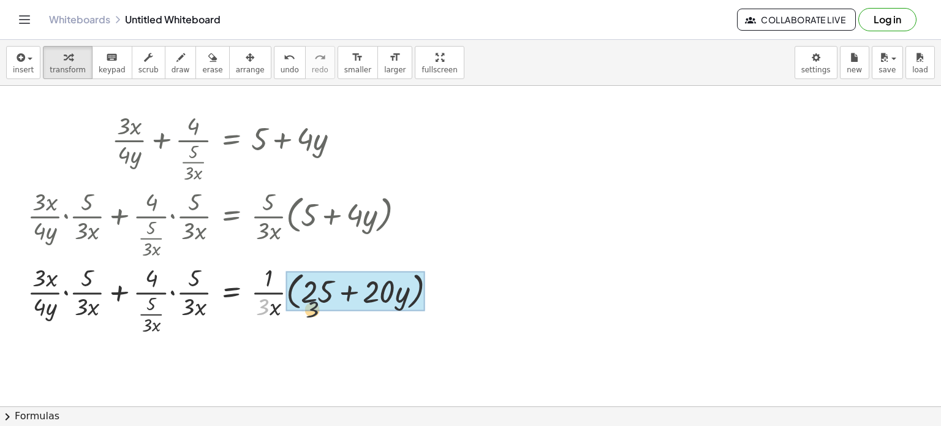
drag, startPoint x: 267, startPoint y: 306, endPoint x: 331, endPoint y: 308, distance: 64.4
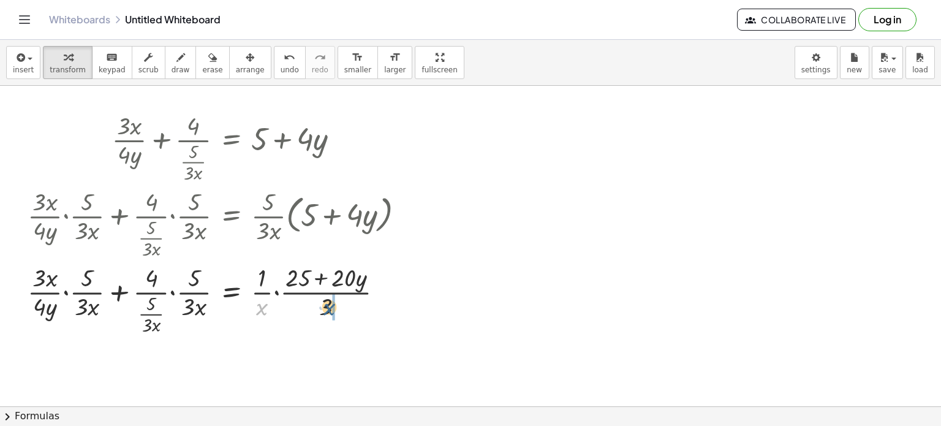
drag, startPoint x: 262, startPoint y: 308, endPoint x: 333, endPoint y: 308, distance: 70.5
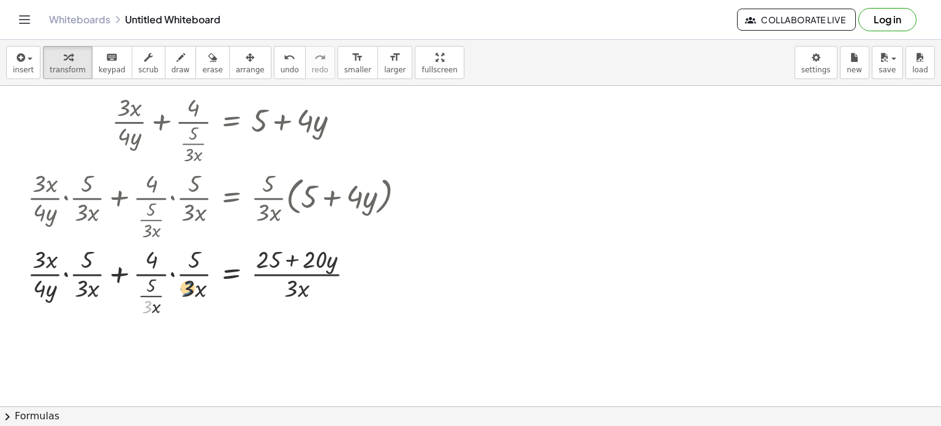
drag, startPoint x: 150, startPoint y: 307, endPoint x: 191, endPoint y: 289, distance: 45.0
click at [191, 289] on div at bounding box center [220, 280] width 399 height 76
drag, startPoint x: 153, startPoint y: 311, endPoint x: 191, endPoint y: 296, distance: 41.3
click at [191, 296] on div at bounding box center [220, 280] width 399 height 76
drag, startPoint x: 148, startPoint y: 286, endPoint x: 208, endPoint y: 285, distance: 59.4
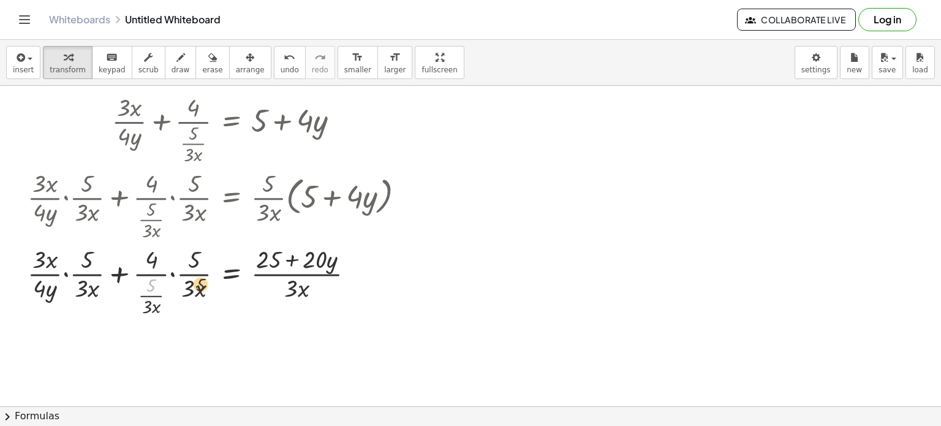
click at [208, 285] on div at bounding box center [220, 280] width 399 height 76
drag, startPoint x: 194, startPoint y: 286, endPoint x: 164, endPoint y: 286, distance: 30.0
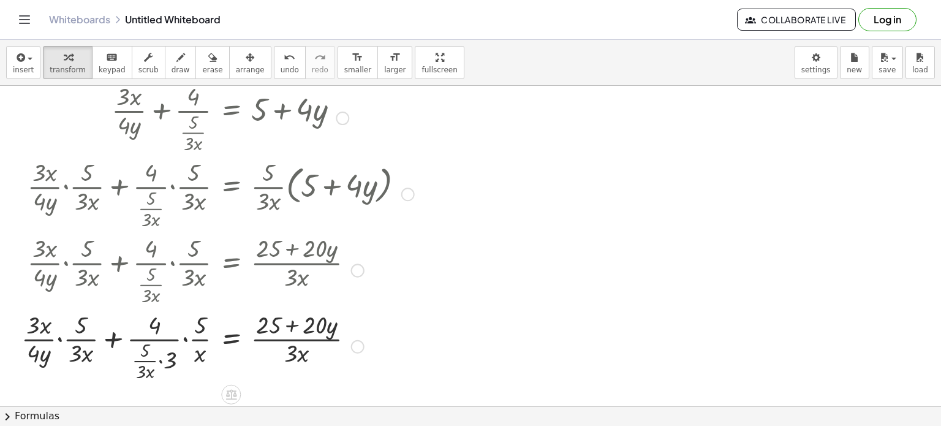
scroll to position [42, 0]
drag, startPoint x: 198, startPoint y: 354, endPoint x: 174, endPoint y: 360, distance: 24.7
click at [174, 360] on div at bounding box center [217, 345] width 405 height 76
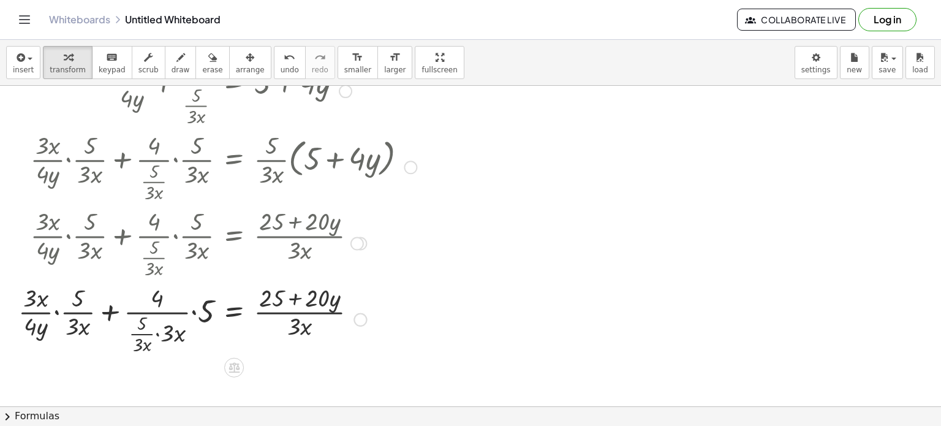
scroll to position [69, 0]
drag, startPoint x: 135, startPoint y: 325, endPoint x: 196, endPoint y: 316, distance: 62.0
click at [196, 316] on div at bounding box center [217, 318] width 411 height 76
drag, startPoint x: 173, startPoint y: 330, endPoint x: 142, endPoint y: 325, distance: 32.2
click at [142, 325] on div at bounding box center [217, 318] width 411 height 76
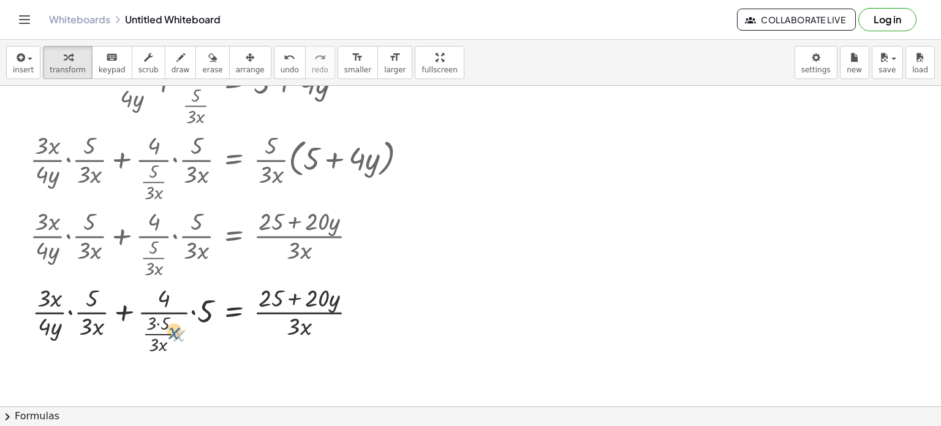
drag, startPoint x: 180, startPoint y: 333, endPoint x: 174, endPoint y: 330, distance: 6.9
click at [174, 330] on div at bounding box center [223, 318] width 399 height 76
click at [157, 321] on div at bounding box center [223, 318] width 399 height 76
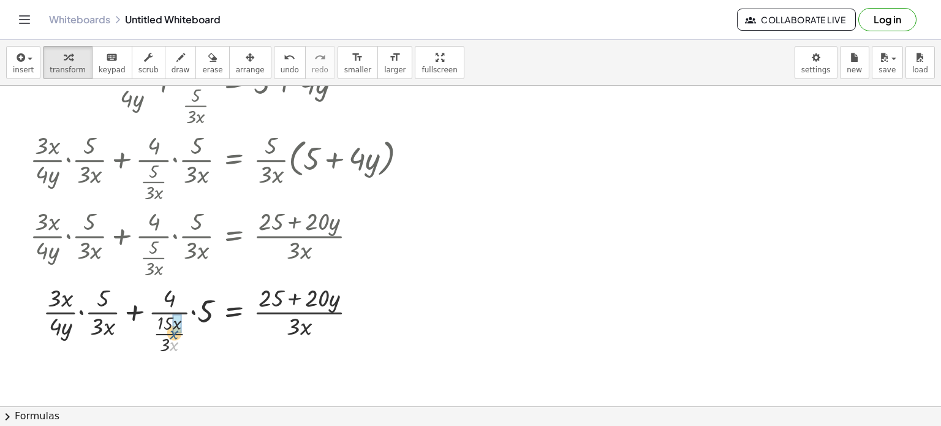
drag, startPoint x: 175, startPoint y: 342, endPoint x: 175, endPoint y: 328, distance: 13.5
drag, startPoint x: 172, startPoint y: 344, endPoint x: 174, endPoint y: 333, distance: 11.8
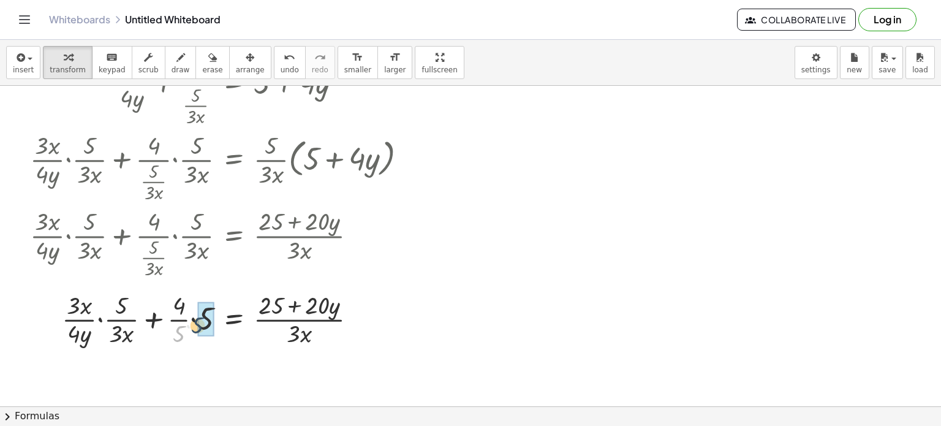
drag, startPoint x: 178, startPoint y: 333, endPoint x: 199, endPoint y: 323, distance: 23.0
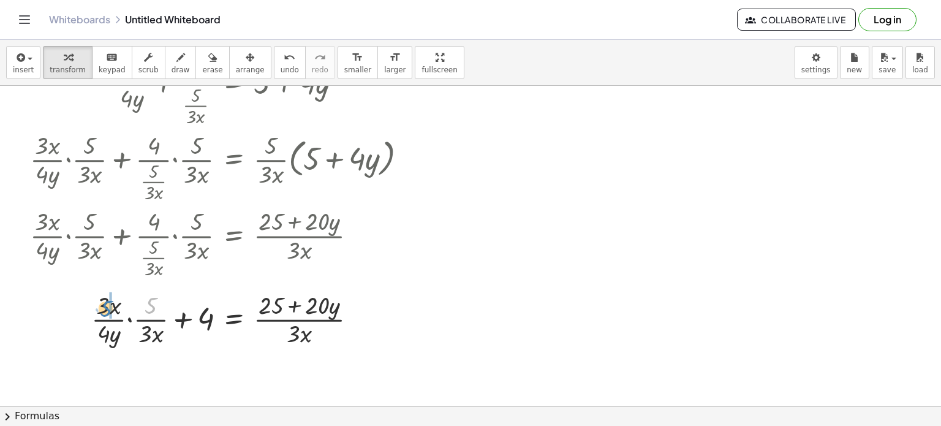
drag, startPoint x: 152, startPoint y: 307, endPoint x: 107, endPoint y: 310, distance: 45.4
click at [107, 310] on div at bounding box center [223, 317] width 399 height 61
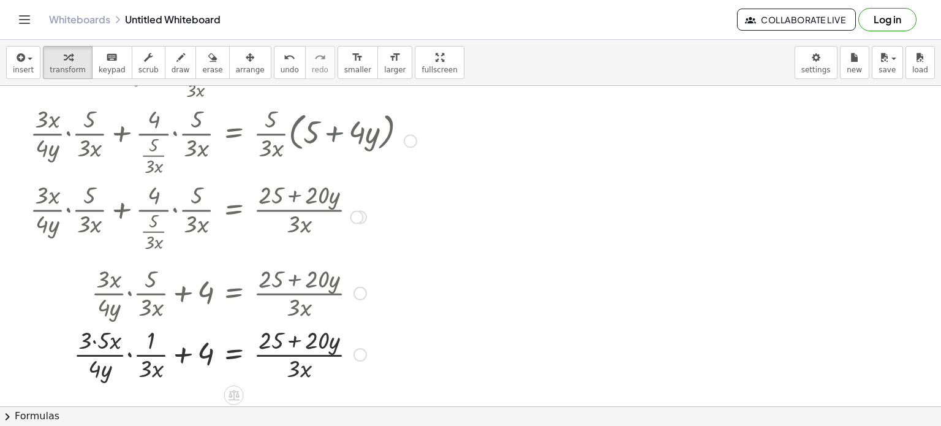
scroll to position [98, 0]
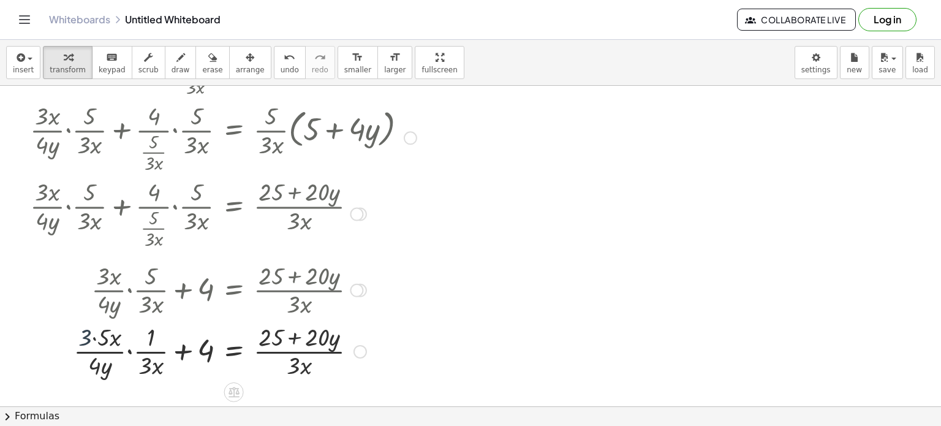
click at [85, 336] on div at bounding box center [223, 350] width 399 height 61
click at [93, 335] on div at bounding box center [223, 350] width 399 height 61
drag, startPoint x: 107, startPoint y: 340, endPoint x: 153, endPoint y: 344, distance: 45.5
click at [153, 344] on div at bounding box center [223, 350] width 399 height 61
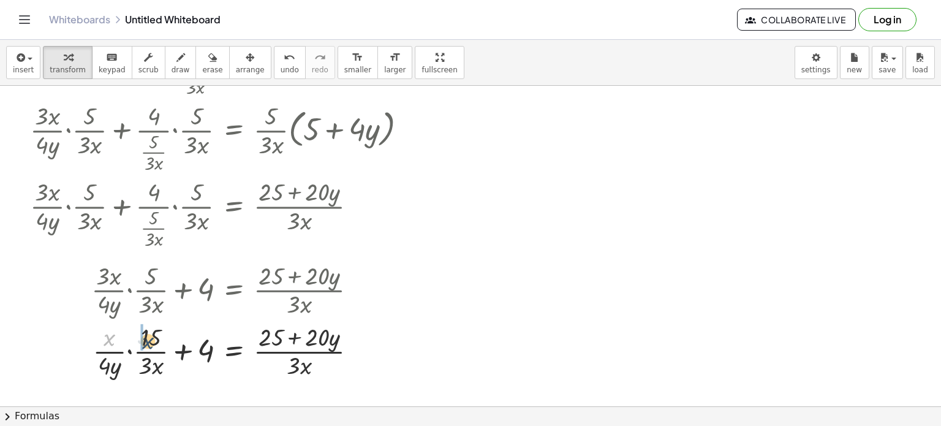
drag, startPoint x: 106, startPoint y: 338, endPoint x: 148, endPoint y: 342, distance: 42.4
click at [148, 342] on div at bounding box center [223, 350] width 399 height 61
drag, startPoint x: 97, startPoint y: 366, endPoint x: 145, endPoint y: 371, distance: 48.0
click at [145, 371] on div at bounding box center [223, 350] width 399 height 61
drag, startPoint x: 97, startPoint y: 369, endPoint x: 153, endPoint y: 369, distance: 55.8
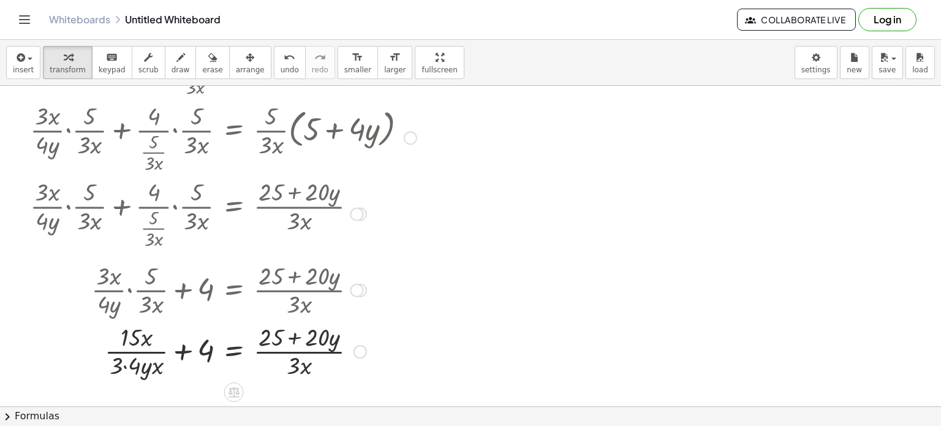
click at [123, 367] on div at bounding box center [223, 350] width 399 height 61
drag, startPoint x: 157, startPoint y: 371, endPoint x: 154, endPoint y: 340, distance: 30.7
drag, startPoint x: 142, startPoint y: 369, endPoint x: 149, endPoint y: 345, distance: 25.6
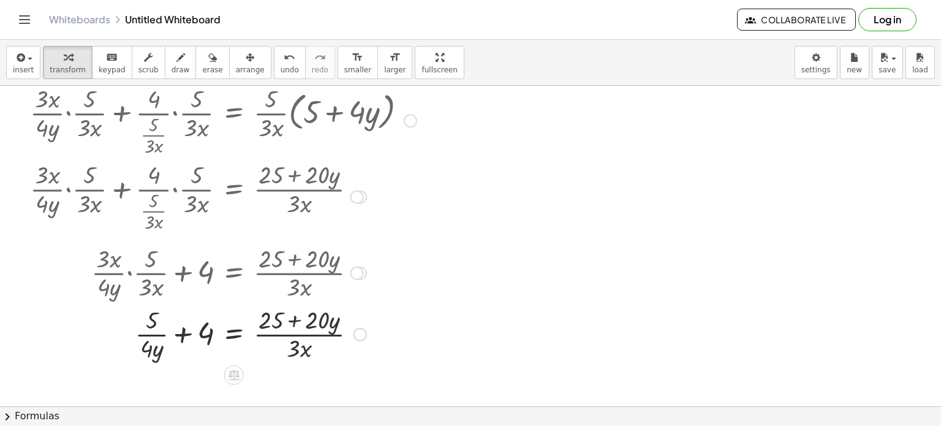
scroll to position [115, 0]
click at [183, 333] on div at bounding box center [223, 333] width 399 height 61
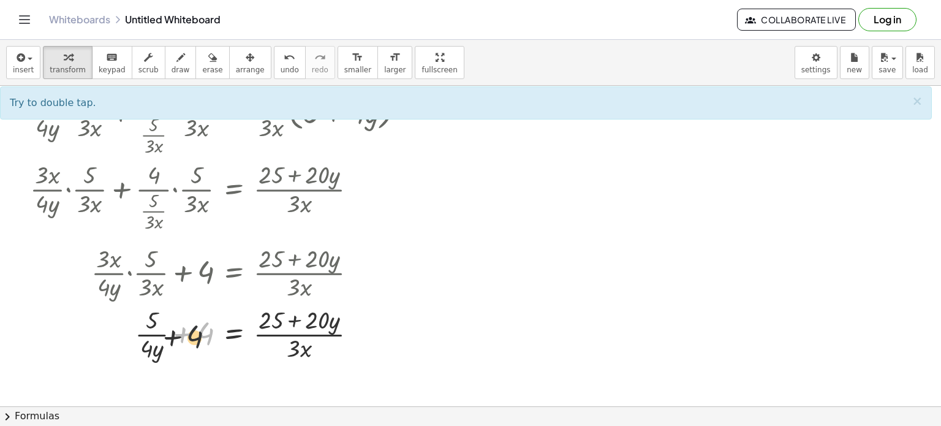
drag, startPoint x: 206, startPoint y: 335, endPoint x: 169, endPoint y: 348, distance: 40.3
click at [169, 348] on div at bounding box center [223, 333] width 399 height 61
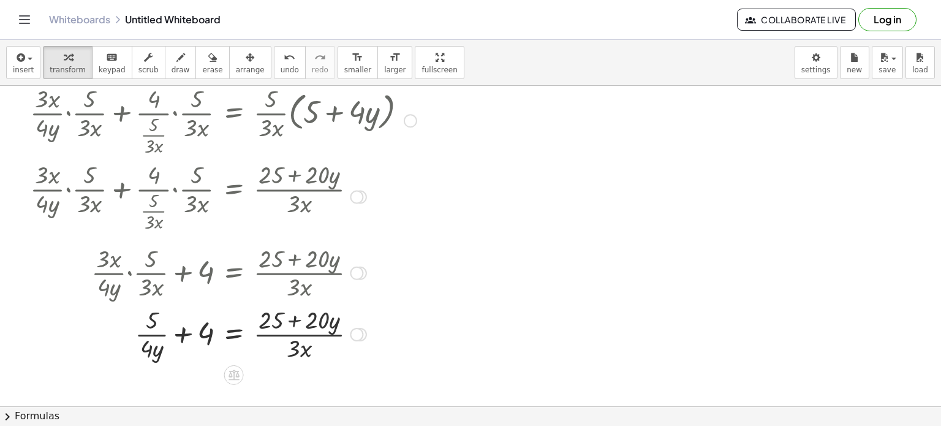
click at [177, 336] on div at bounding box center [223, 333] width 399 height 61
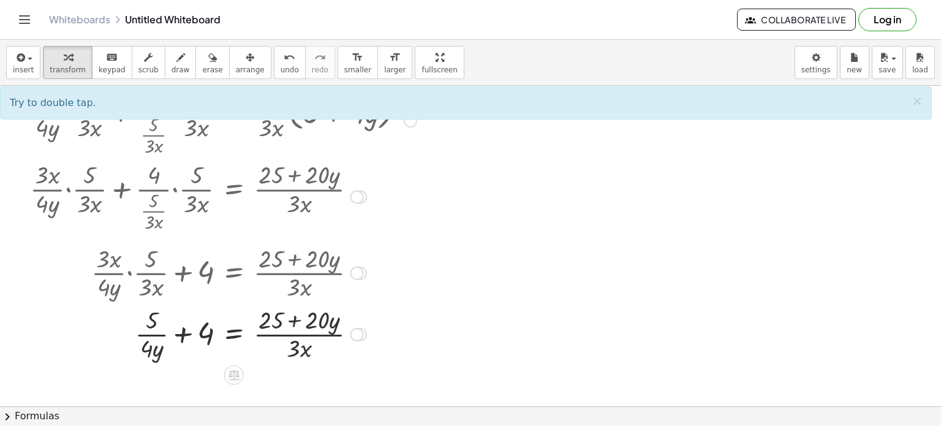
click at [159, 349] on div at bounding box center [223, 333] width 399 height 61
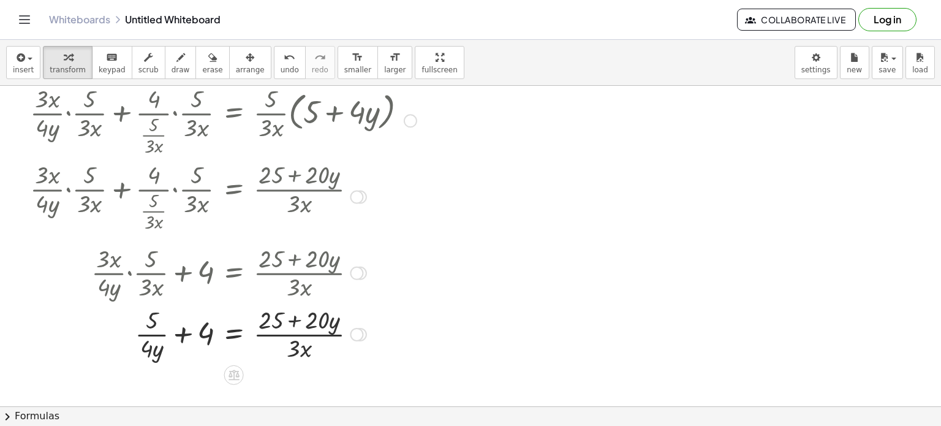
click at [177, 339] on div at bounding box center [223, 333] width 399 height 61
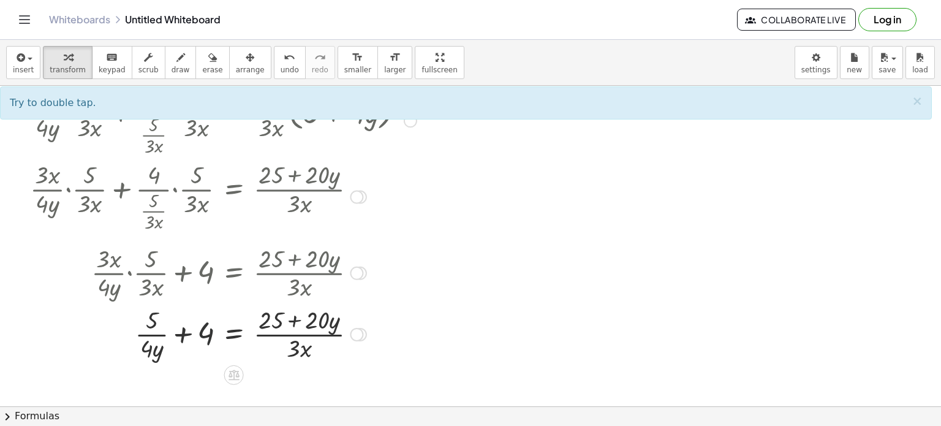
click at [203, 338] on div at bounding box center [223, 333] width 399 height 61
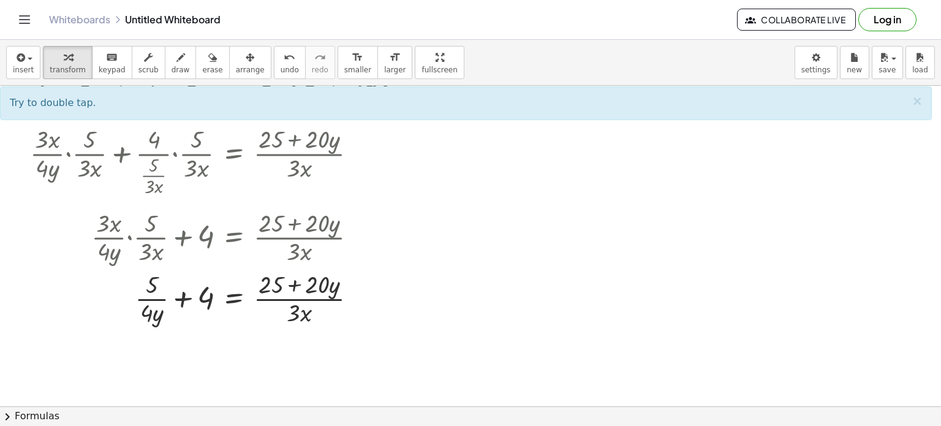
scroll to position [152, 0]
click at [203, 297] on div at bounding box center [223, 296] width 399 height 61
click at [146, 309] on div at bounding box center [223, 296] width 399 height 61
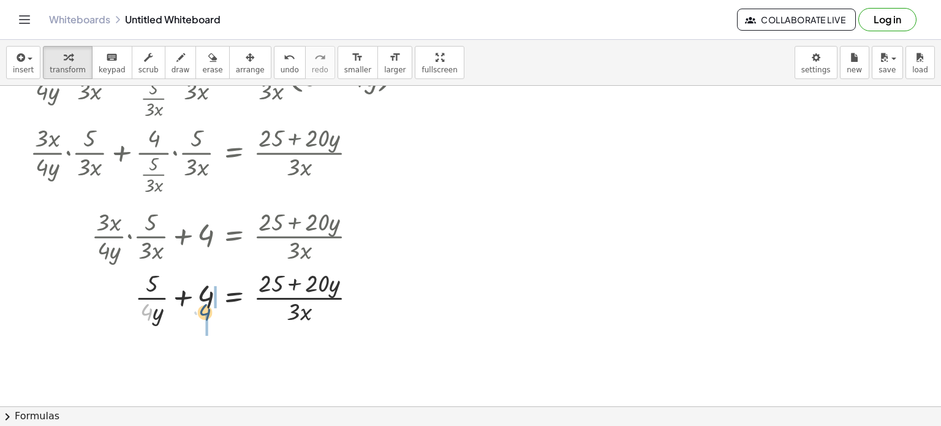
drag, startPoint x: 146, startPoint y: 309, endPoint x: 217, endPoint y: 308, distance: 71.1
click at [217, 308] on div at bounding box center [223, 296] width 399 height 61
click at [207, 297] on div at bounding box center [223, 296] width 399 height 61
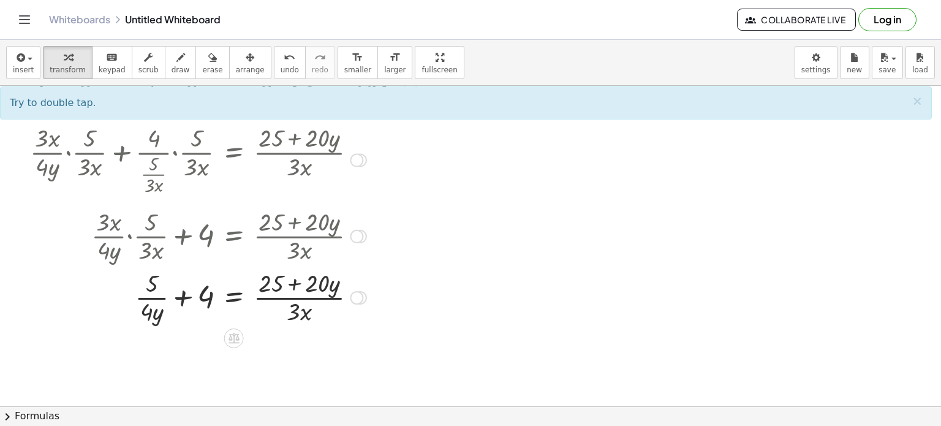
click at [159, 313] on div at bounding box center [223, 296] width 399 height 61
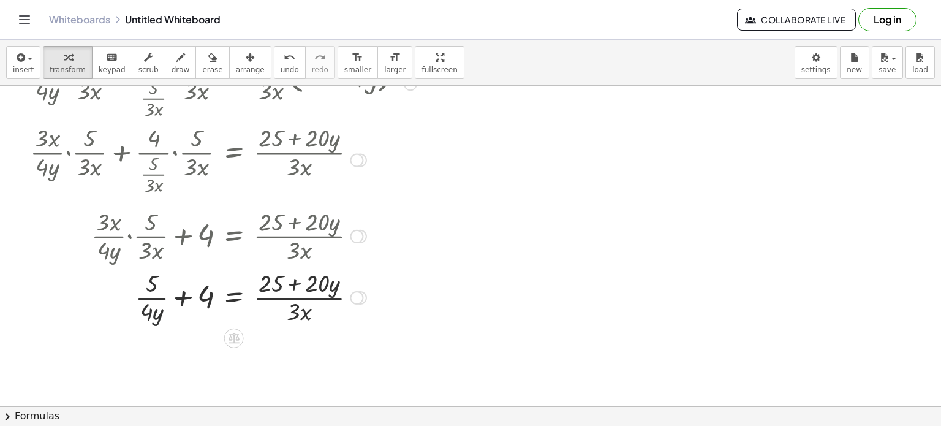
click at [151, 280] on div at bounding box center [223, 296] width 399 height 61
click at [276, 282] on div at bounding box center [223, 296] width 399 height 61
click at [326, 286] on div at bounding box center [223, 296] width 399 height 61
click at [304, 311] on div at bounding box center [223, 296] width 399 height 61
click at [208, 298] on div at bounding box center [223, 296] width 399 height 61
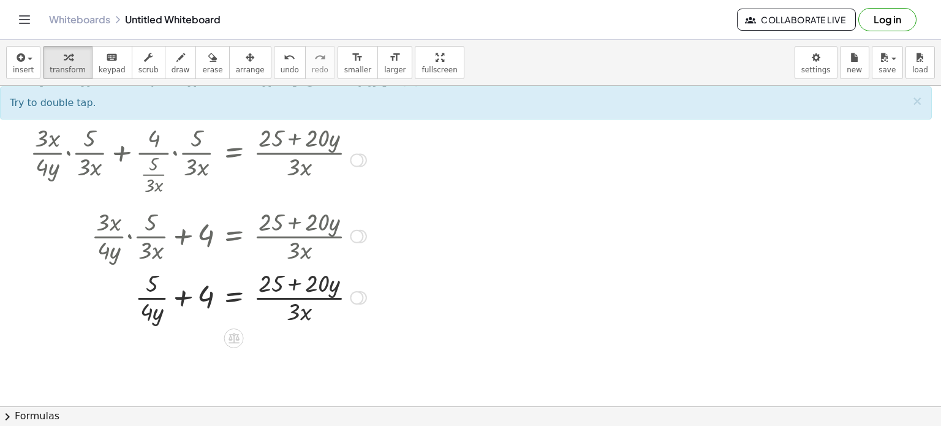
click at [221, 298] on div at bounding box center [223, 296] width 399 height 61
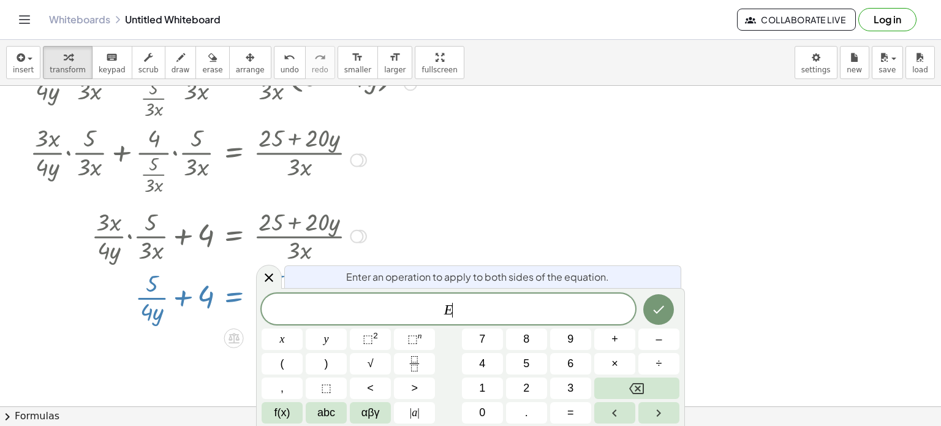
click at [210, 298] on div at bounding box center [223, 296] width 399 height 61
click at [300, 278] on div "Enter an operation to apply to both sides of the equation." at bounding box center [482, 276] width 397 height 23
click at [267, 277] on icon at bounding box center [269, 277] width 15 height 15
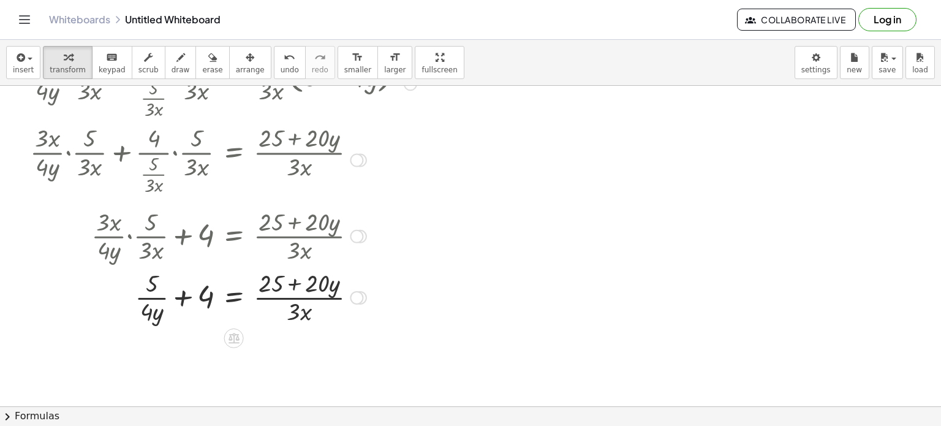
click at [209, 298] on div at bounding box center [223, 296] width 399 height 61
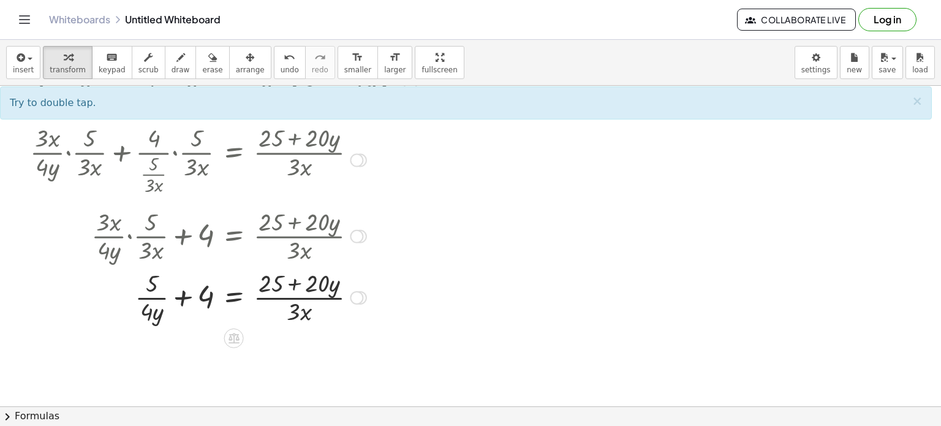
click at [209, 298] on div at bounding box center [223, 296] width 399 height 61
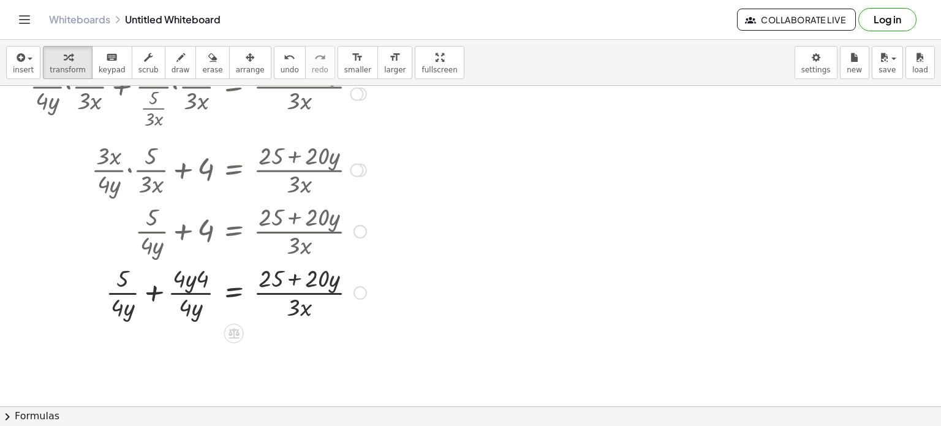
scroll to position [219, 0]
click at [152, 292] on div at bounding box center [223, 290] width 399 height 61
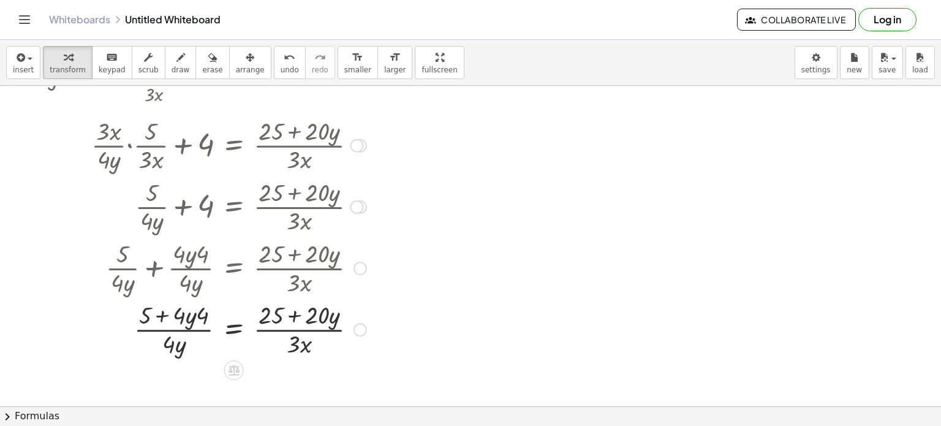
scroll to position [244, 0]
click at [188, 319] on div at bounding box center [223, 327] width 399 height 61
click at [187, 319] on div at bounding box center [223, 327] width 399 height 61
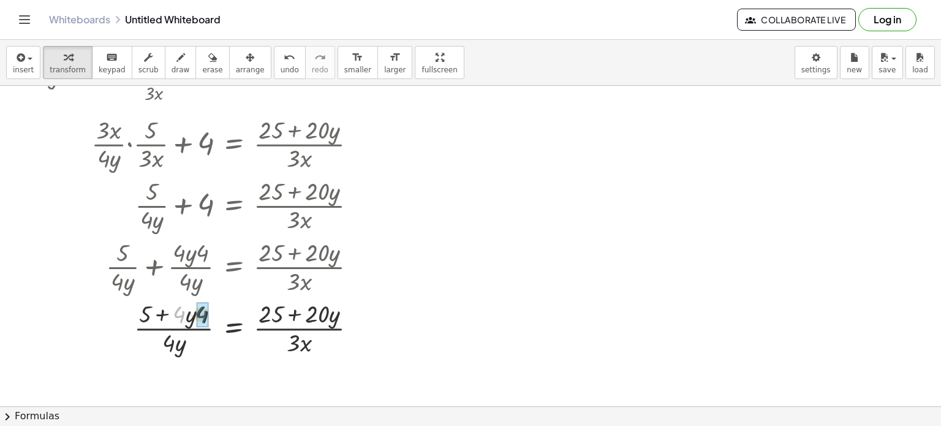
drag, startPoint x: 181, startPoint y: 316, endPoint x: 204, endPoint y: 316, distance: 23.3
drag, startPoint x: 172, startPoint y: 343, endPoint x: 259, endPoint y: 325, distance: 89.5
click at [259, 325] on div at bounding box center [223, 327] width 399 height 61
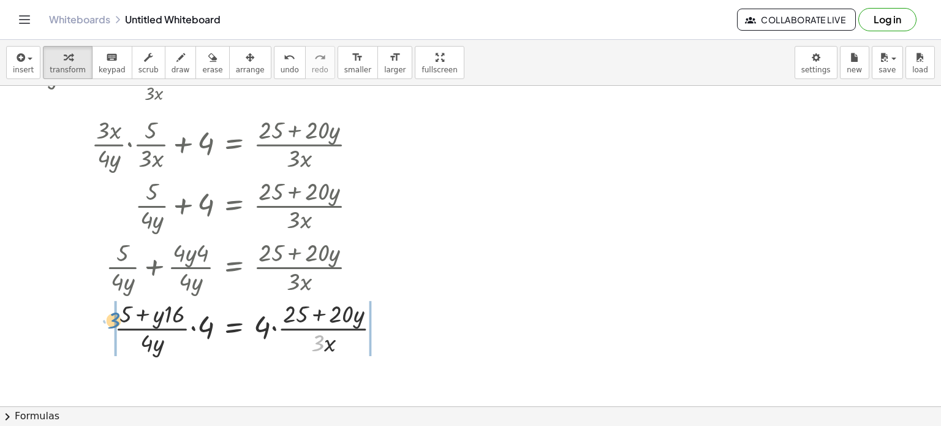
drag, startPoint x: 319, startPoint y: 345, endPoint x: 115, endPoint y: 322, distance: 205.3
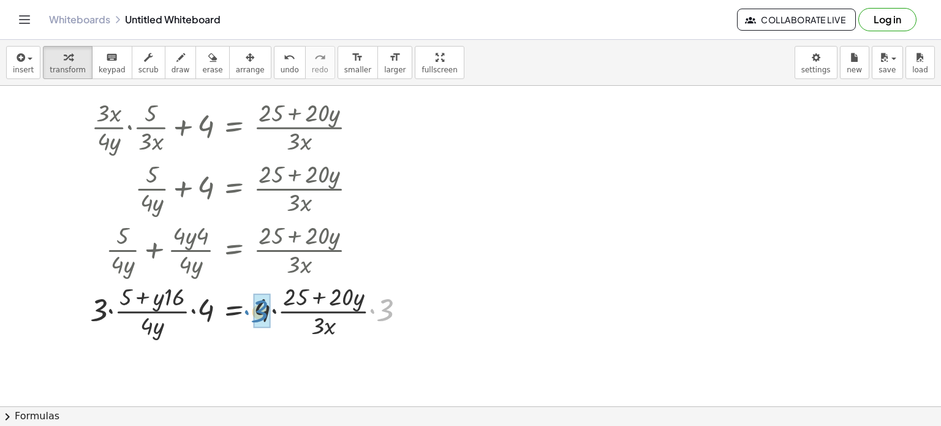
drag, startPoint x: 385, startPoint y: 315, endPoint x: 260, endPoint y: 316, distance: 125.0
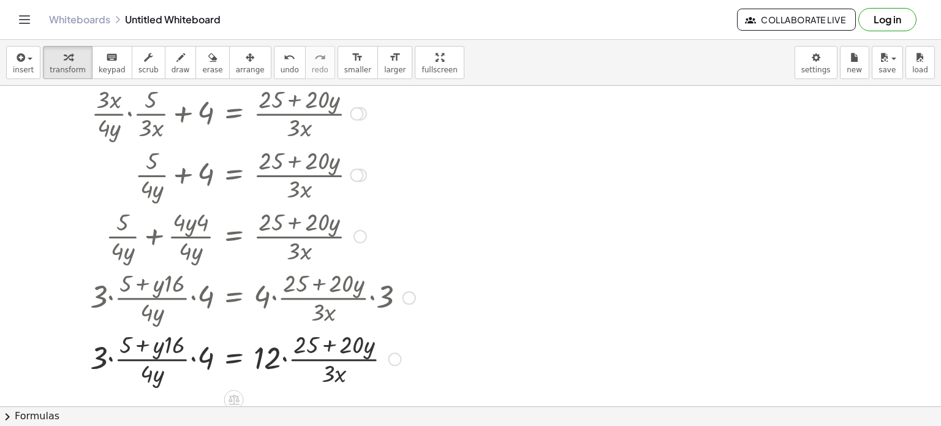
scroll to position [276, 0]
drag, startPoint x: 206, startPoint y: 356, endPoint x: 102, endPoint y: 358, distance: 104.8
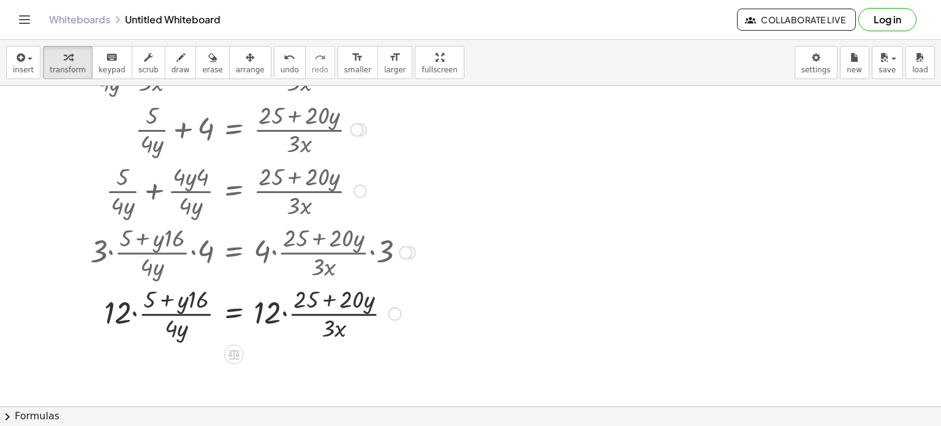
scroll to position [330, 0]
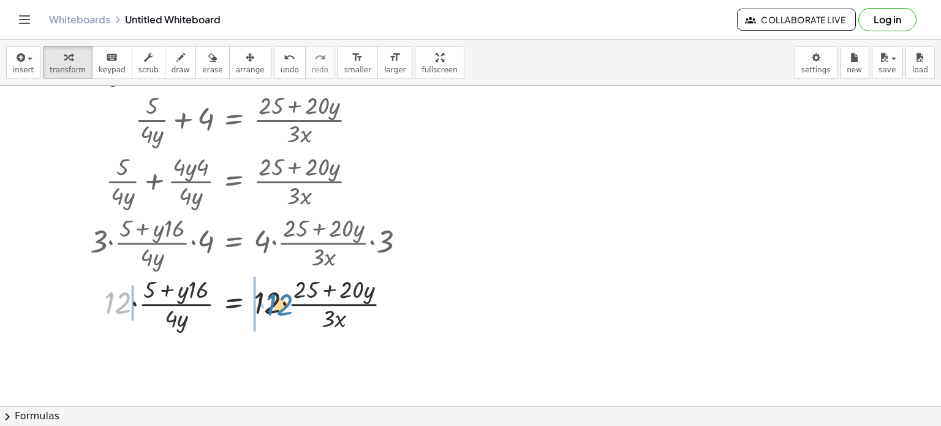
drag, startPoint x: 117, startPoint y: 304, endPoint x: 278, endPoint y: 306, distance: 161.2
click at [278, 306] on div at bounding box center [223, 302] width 399 height 61
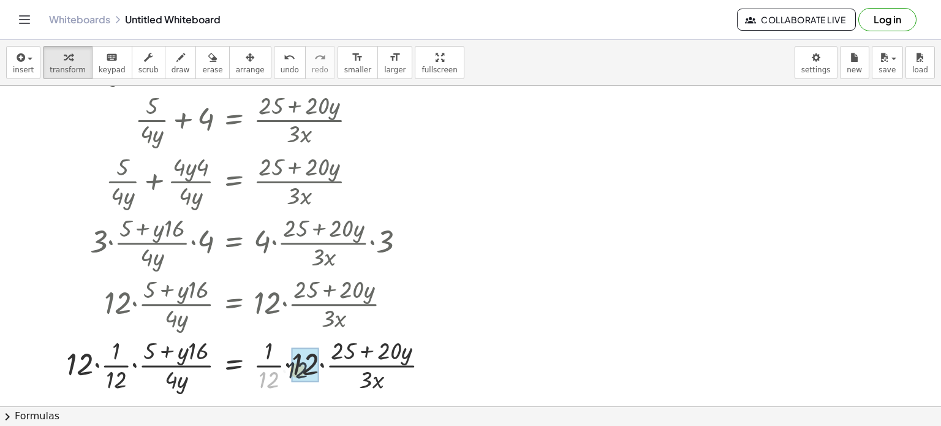
drag, startPoint x: 265, startPoint y: 380, endPoint x: 297, endPoint y: 368, distance: 34.5
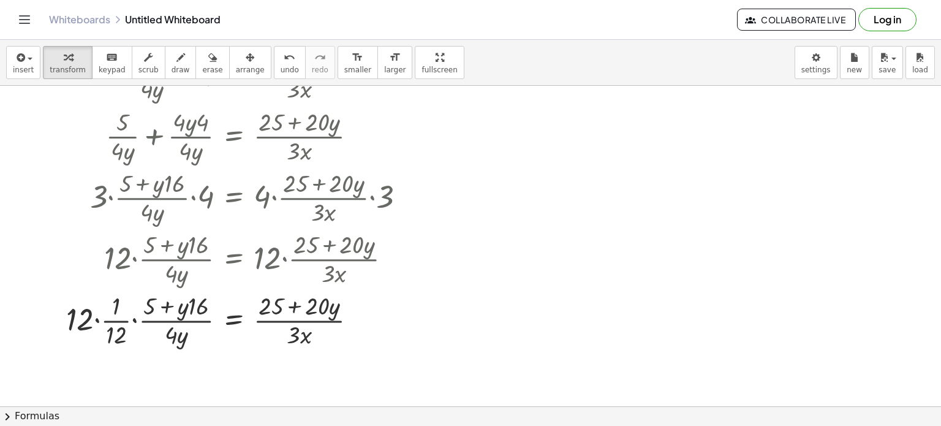
scroll to position [379, 0]
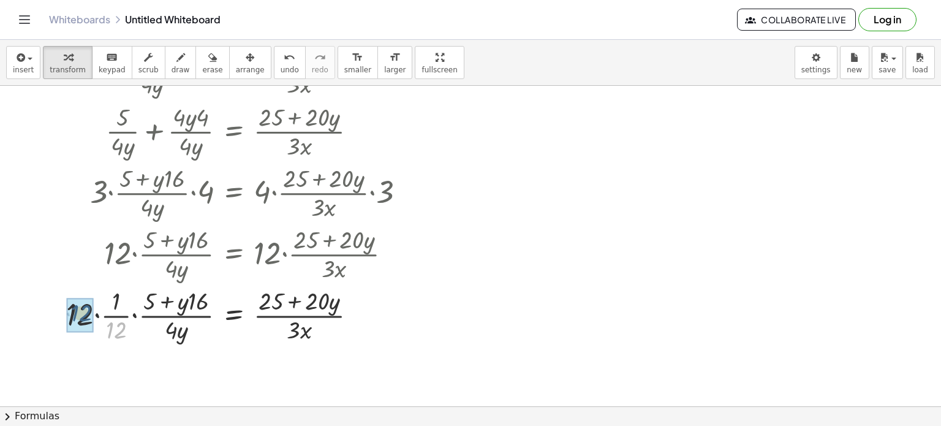
drag, startPoint x: 119, startPoint y: 328, endPoint x: 83, endPoint y: 311, distance: 39.5
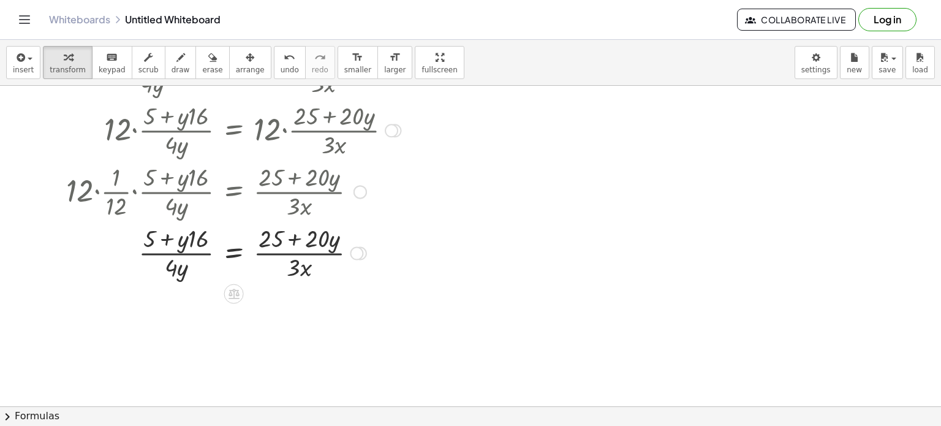
scroll to position [504, 0]
drag, startPoint x: 191, startPoint y: 269, endPoint x: 270, endPoint y: 242, distance: 83.5
click at [270, 242] on div at bounding box center [223, 251] width 399 height 61
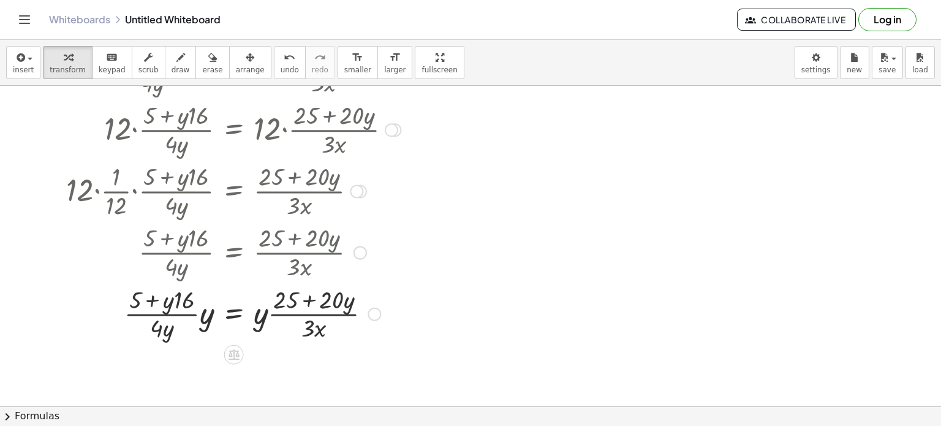
scroll to position [535, 0]
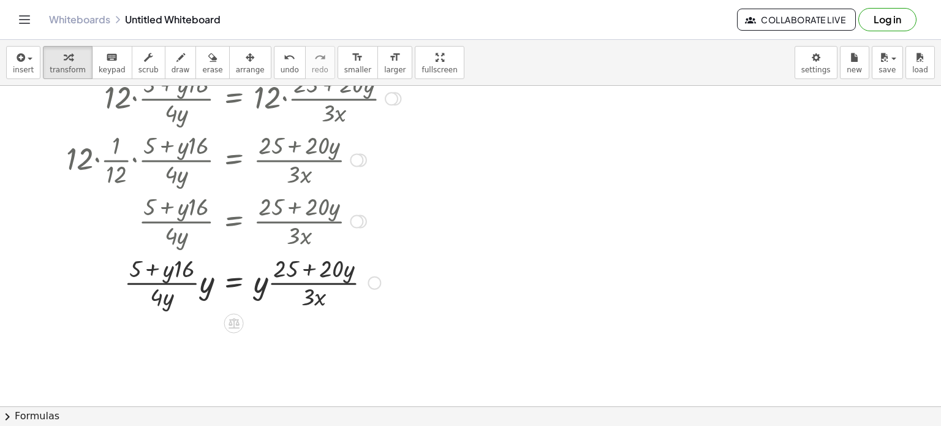
click at [362, 218] on div at bounding box center [356, 220] width 13 height 13
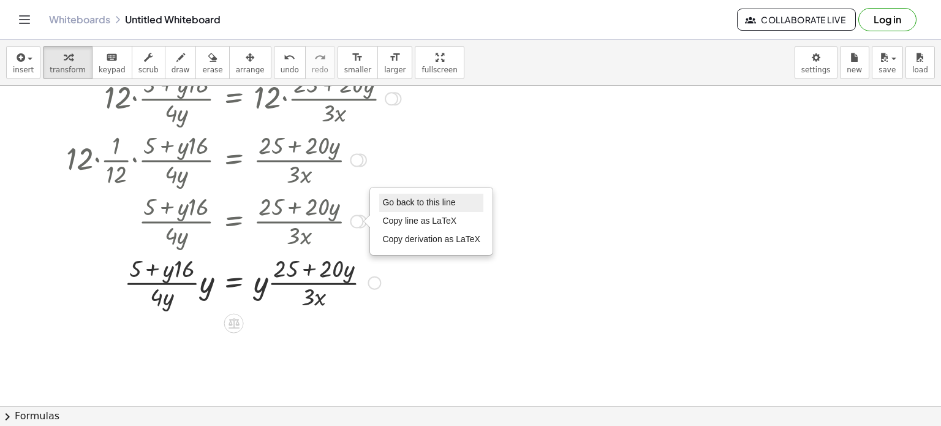
click at [419, 195] on li "Go back to this line" at bounding box center [431, 203] width 104 height 18
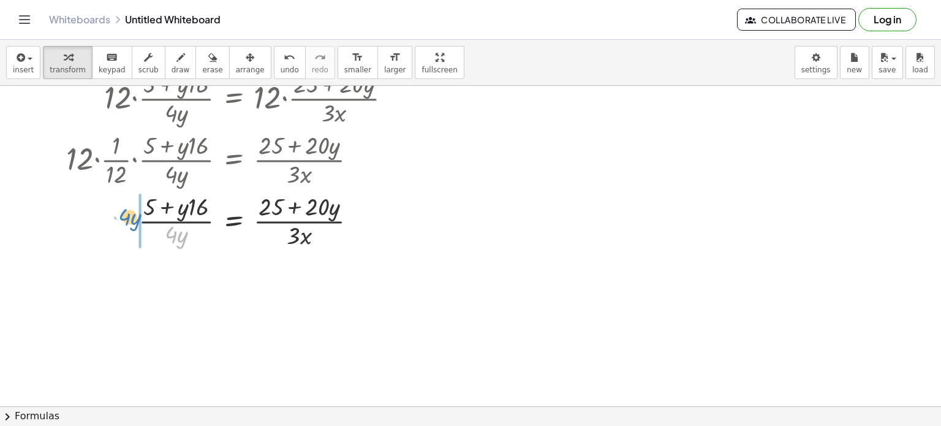
drag, startPoint x: 181, startPoint y: 237, endPoint x: 135, endPoint y: 221, distance: 49.2
click at [135, 221] on div at bounding box center [223, 219] width 399 height 61
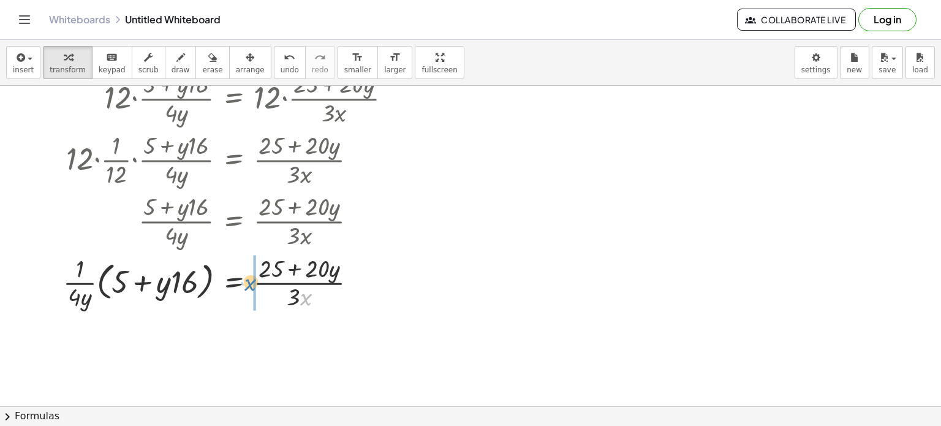
drag, startPoint x: 301, startPoint y: 300, endPoint x: 246, endPoint y: 284, distance: 57.8
click at [246, 284] on div at bounding box center [223, 281] width 399 height 61
drag, startPoint x: 331, startPoint y: 297, endPoint x: 267, endPoint y: 303, distance: 65.2
click at [267, 303] on div at bounding box center [223, 281] width 399 height 61
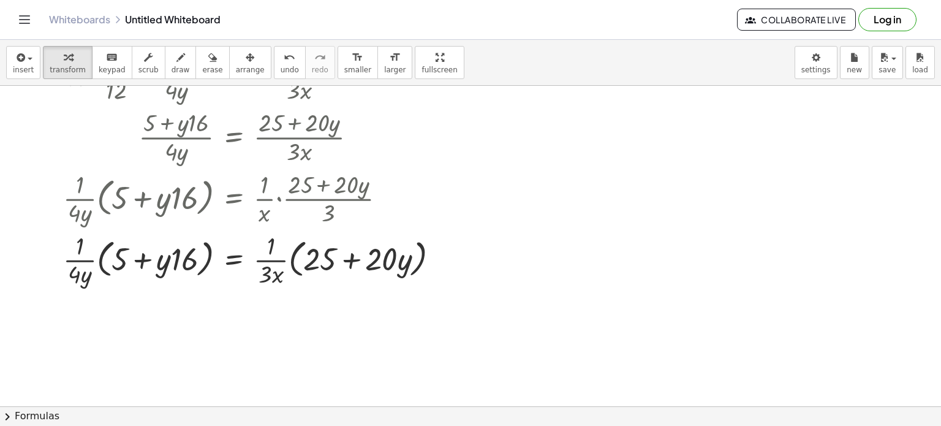
scroll to position [620, 0]
drag, startPoint x: 167, startPoint y: 262, endPoint x: 184, endPoint y: 259, distance: 17.4
click at [184, 259] on div at bounding box center [239, 257] width 431 height 61
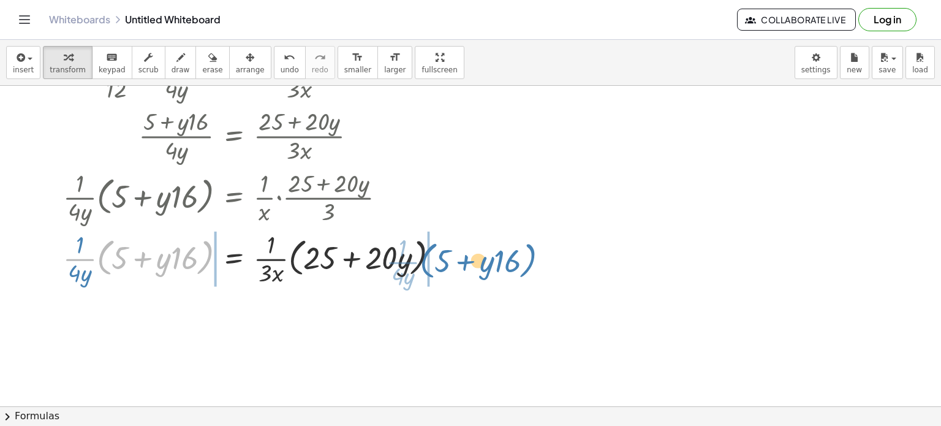
drag, startPoint x: 103, startPoint y: 252, endPoint x: 426, endPoint y: 255, distance: 323.5
click at [426, 255] on div at bounding box center [239, 257] width 431 height 61
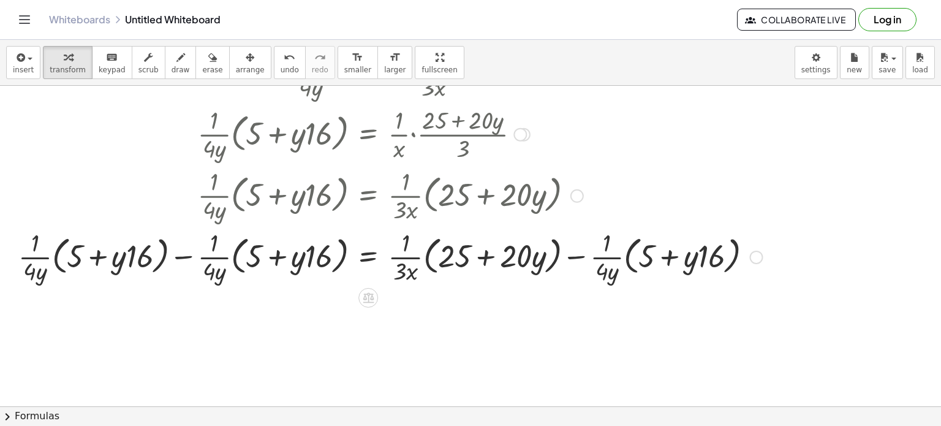
scroll to position [688, 0]
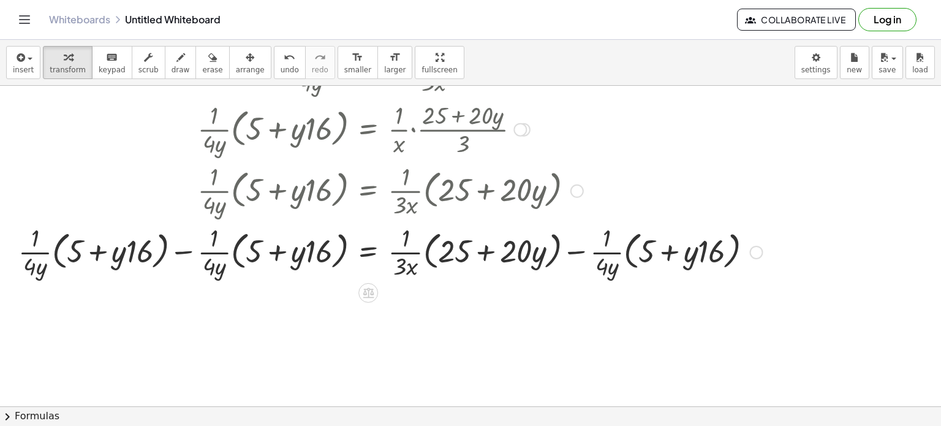
click at [578, 184] on div at bounding box center [576, 190] width 13 height 13
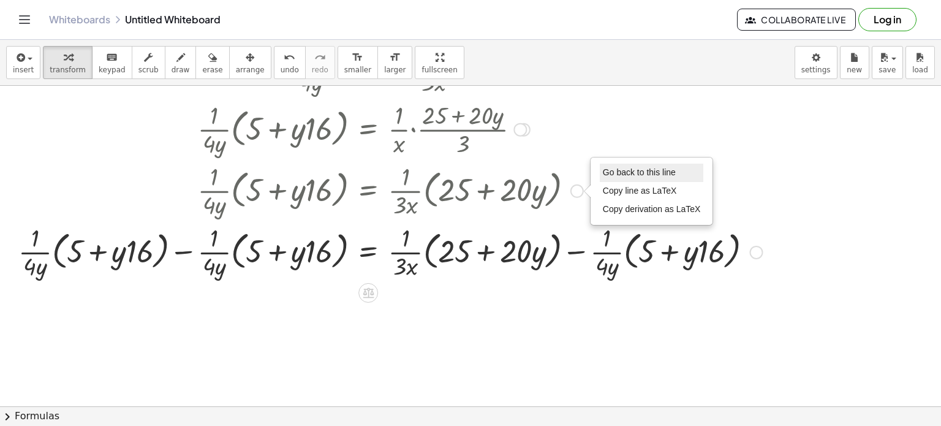
click at [605, 175] on span "Go back to this line" at bounding box center [639, 172] width 73 height 10
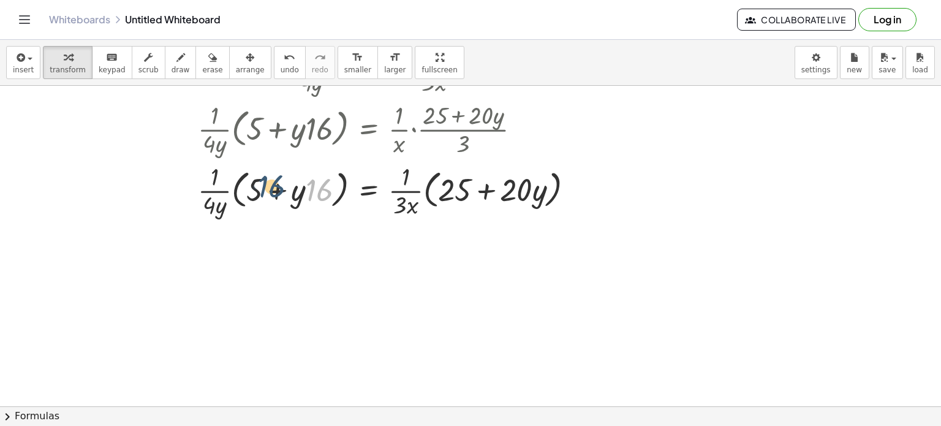
drag, startPoint x: 319, startPoint y: 195, endPoint x: 264, endPoint y: 192, distance: 54.6
click at [264, 192] on div at bounding box center [374, 189] width 431 height 61
click at [258, 193] on div at bounding box center [374, 189] width 431 height 61
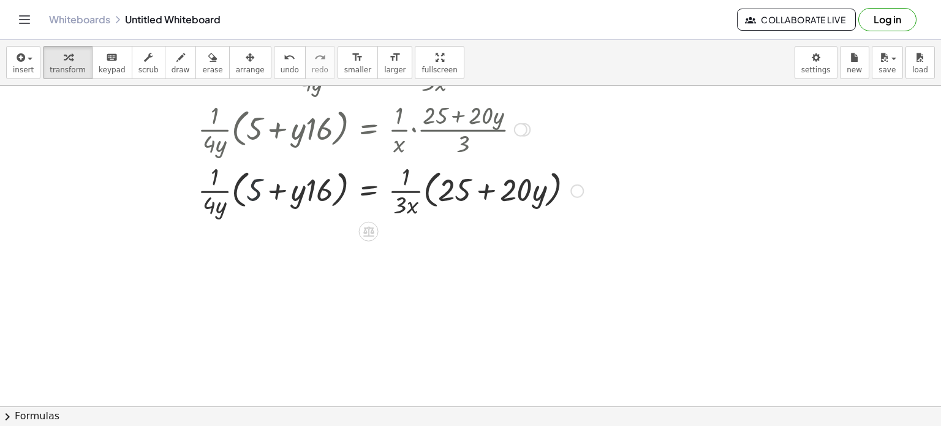
click at [258, 193] on div at bounding box center [374, 189] width 431 height 61
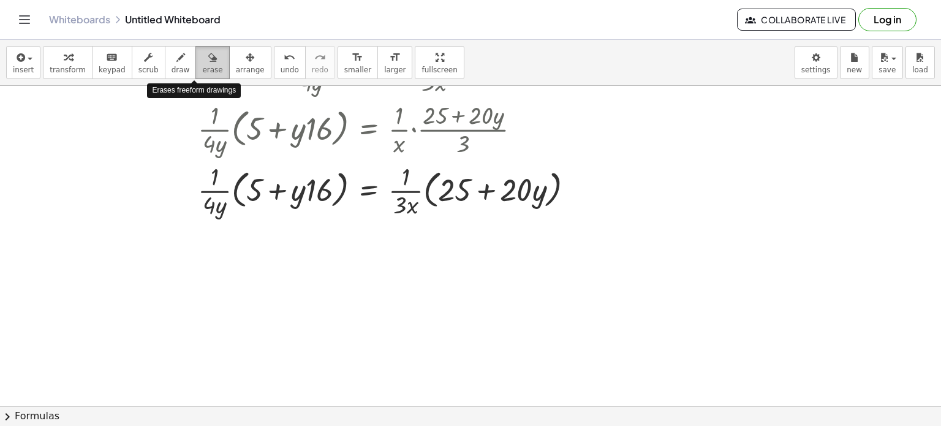
click at [208, 58] on icon "button" at bounding box center [212, 57] width 9 height 15
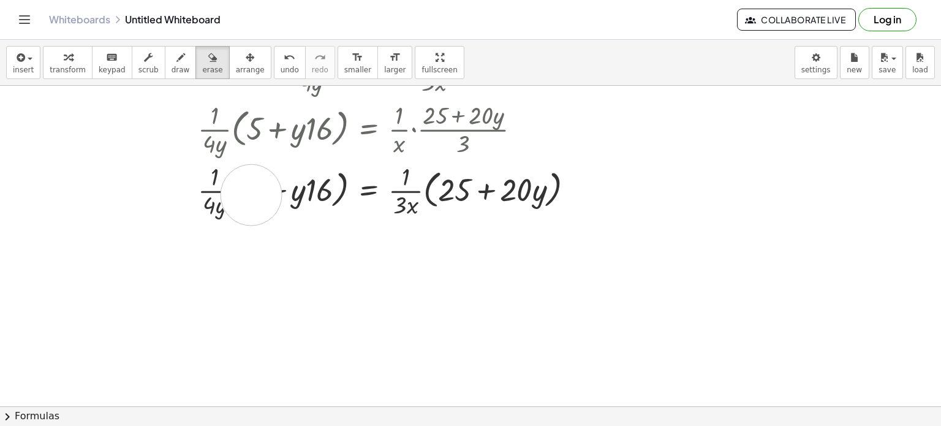
drag, startPoint x: 251, startPoint y: 196, endPoint x: 250, endPoint y: 214, distance: 18.4
click at [250, 214] on div at bounding box center [470, 40] width 941 height 1284
drag, startPoint x: 257, startPoint y: 173, endPoint x: 248, endPoint y: 179, distance: 11.2
click at [248, 179] on div at bounding box center [470, 40] width 941 height 1284
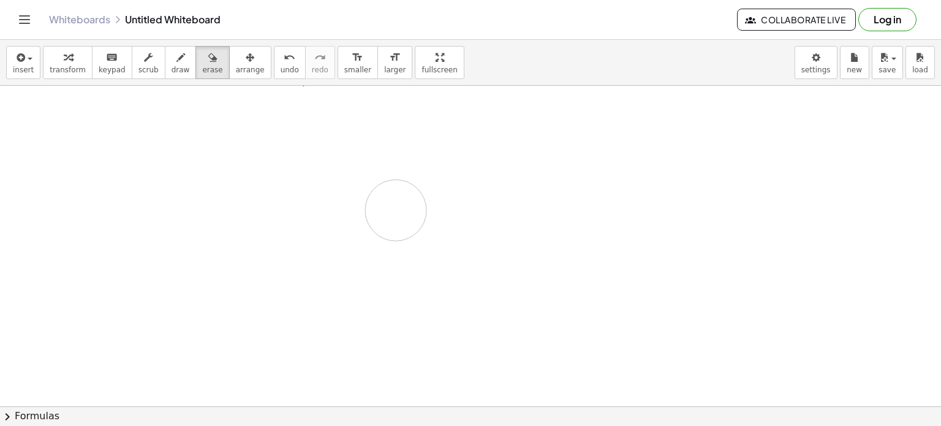
drag, startPoint x: 257, startPoint y: 157, endPoint x: 338, endPoint y: 256, distance: 127.6
click at [338, 256] on div at bounding box center [470, 40] width 941 height 1284
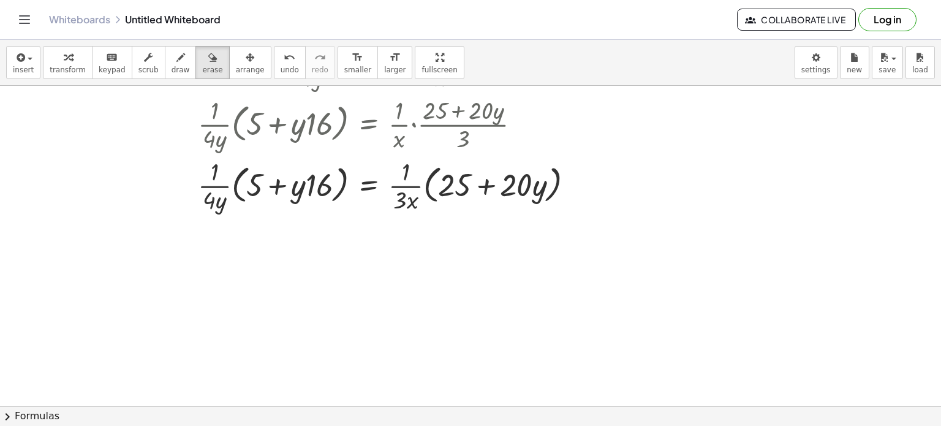
scroll to position [551, 0]
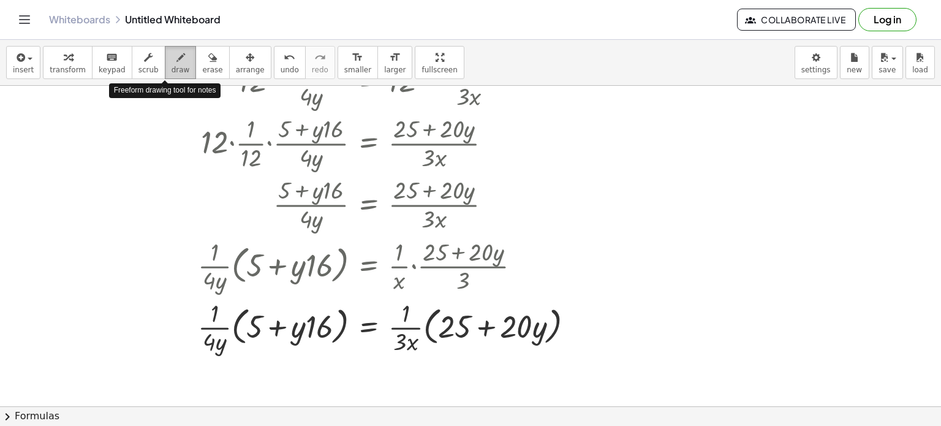
click at [172, 74] on span "draw" at bounding box center [181, 70] width 18 height 9
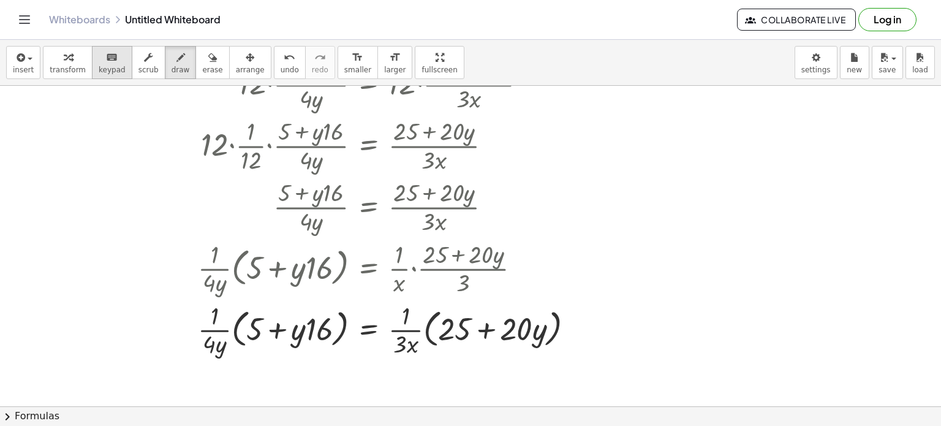
click at [115, 64] on button "keyboard keypad" at bounding box center [112, 62] width 40 height 33
click at [336, 218] on div at bounding box center [374, 205] width 431 height 61
